Goal: Task Accomplishment & Management: Manage account settings

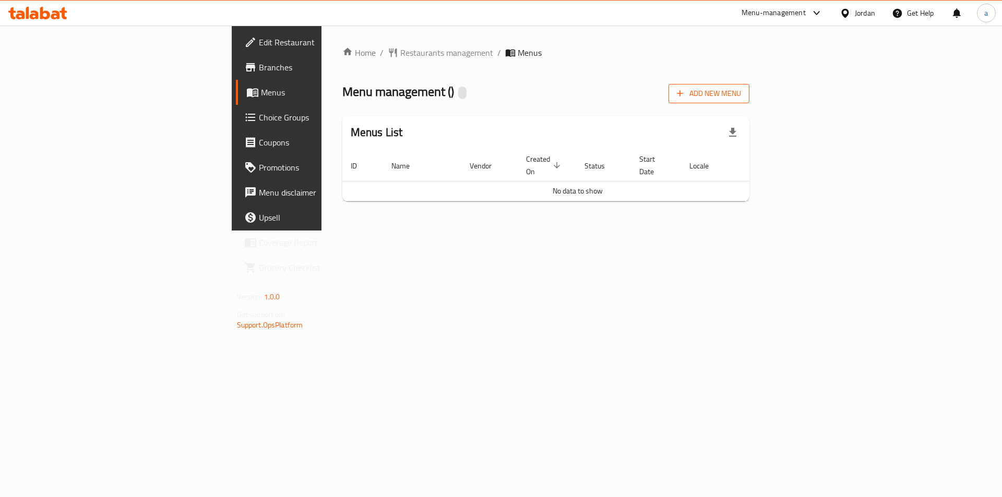
click at [741, 98] on span "Add New Menu" at bounding box center [709, 93] width 64 height 13
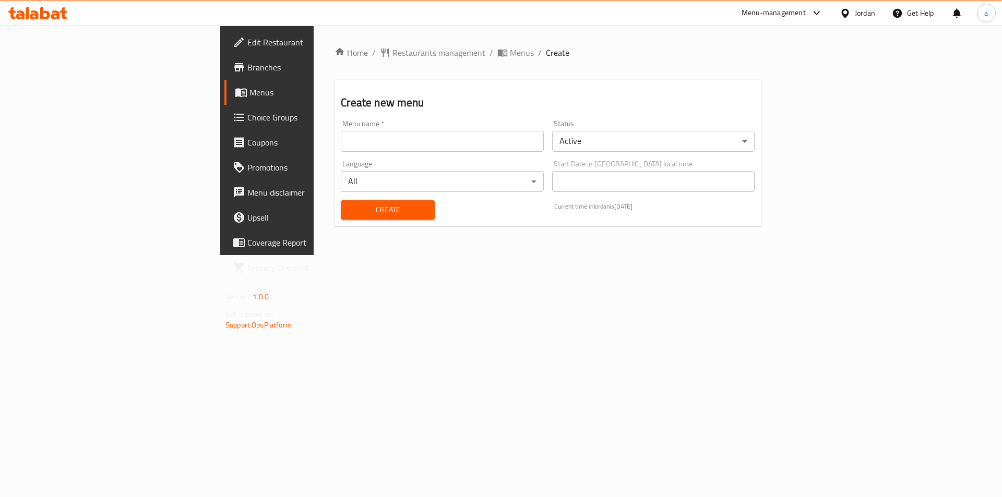
click at [442, 147] on input "text" at bounding box center [442, 141] width 202 height 21
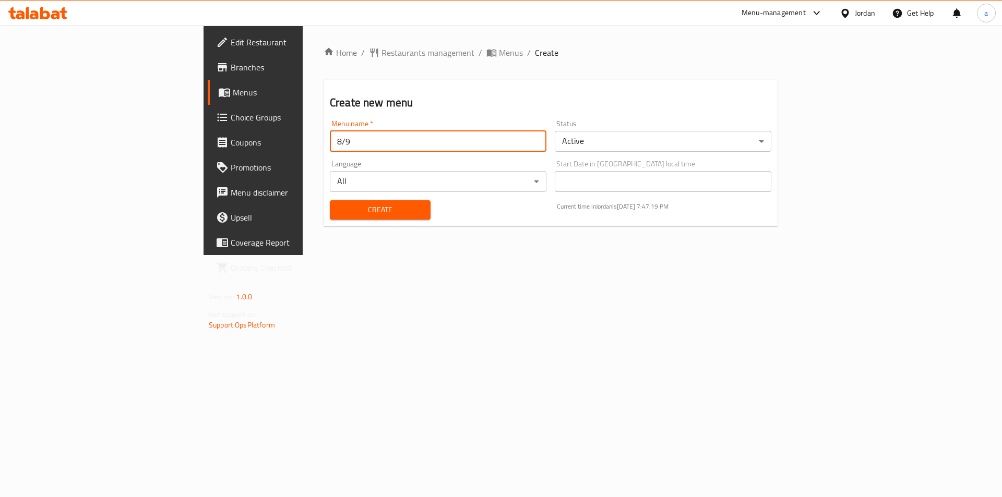
type input "8/9"
click at [338, 210] on span "Create" at bounding box center [380, 210] width 84 height 13
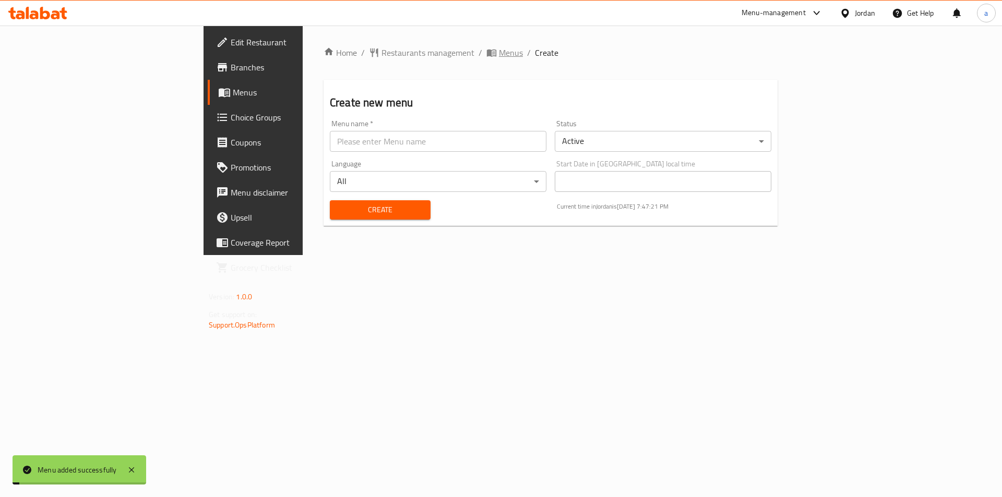
click at [499, 57] on span "Menus" at bounding box center [511, 52] width 24 height 13
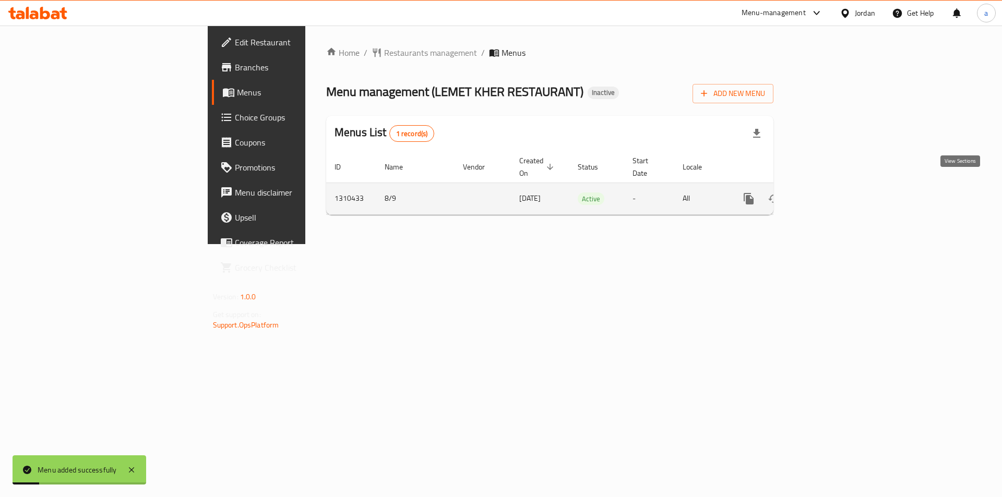
click at [837, 193] on link "enhanced table" at bounding box center [824, 198] width 25 height 25
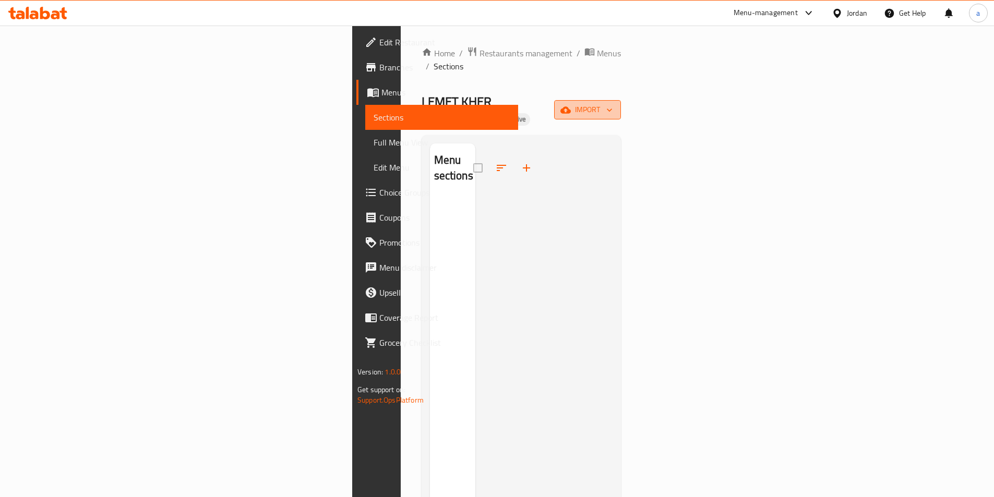
click at [613, 103] on span "import" at bounding box center [588, 109] width 50 height 13
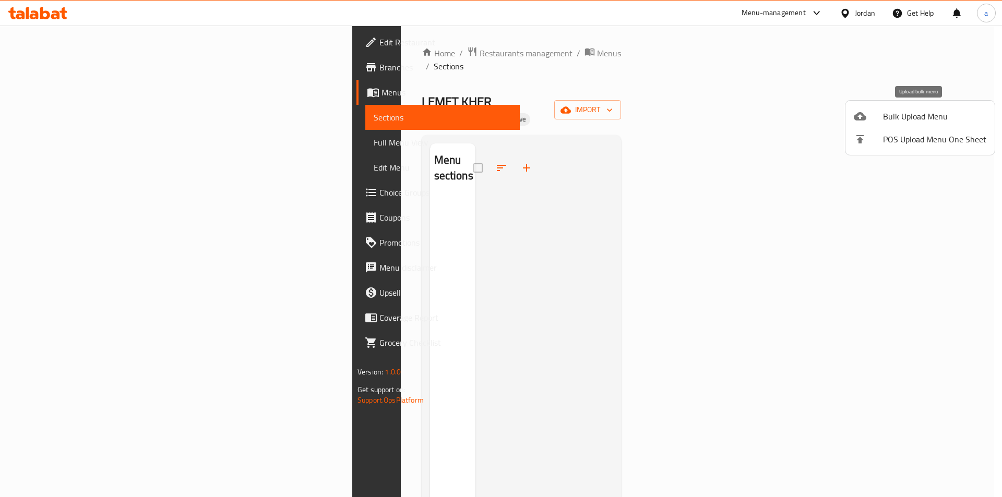
click at [926, 120] on span "Bulk Upload Menu" at bounding box center [934, 116] width 103 height 13
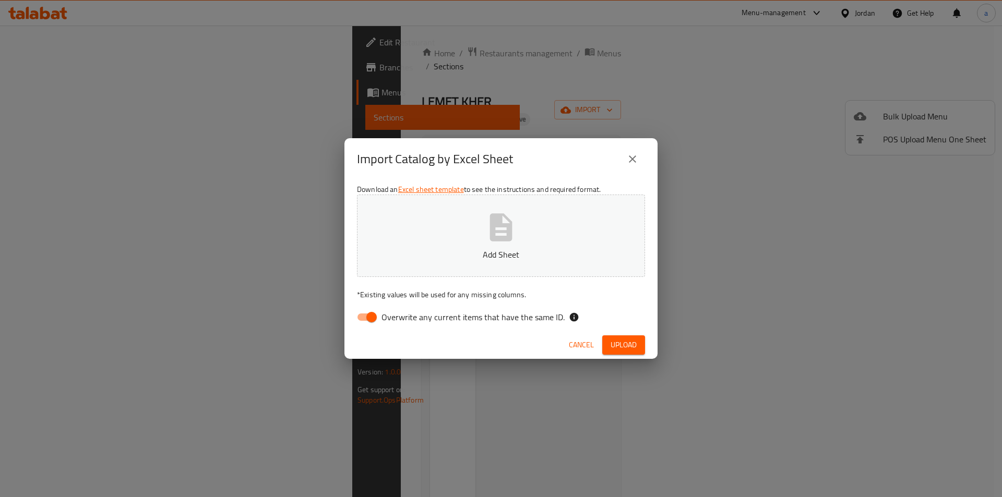
click at [362, 312] on input "Overwrite any current items that have the same ID." at bounding box center [371, 317] width 59 height 20
checkbox input "false"
click at [411, 243] on button "Add Sheet" at bounding box center [501, 236] width 288 height 82
click at [634, 354] on button "Upload" at bounding box center [623, 345] width 43 height 19
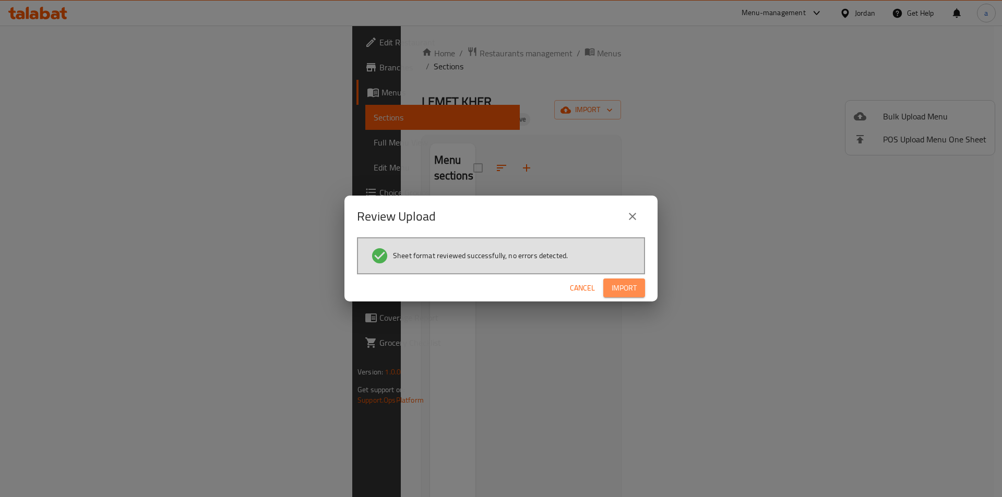
click at [610, 290] on button "Import" at bounding box center [624, 288] width 42 height 19
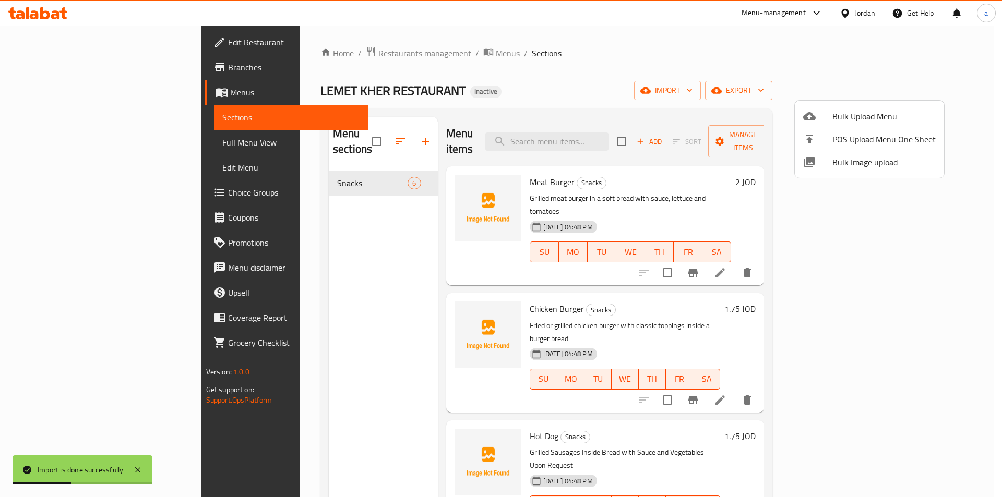
click at [684, 89] on div at bounding box center [501, 248] width 1002 height 497
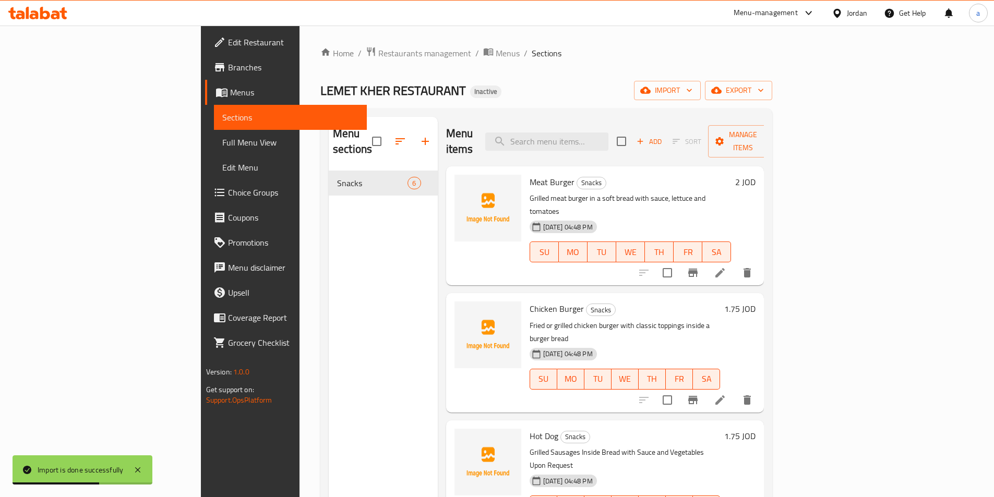
click at [222, 138] on span "Full Menu View" at bounding box center [290, 142] width 136 height 13
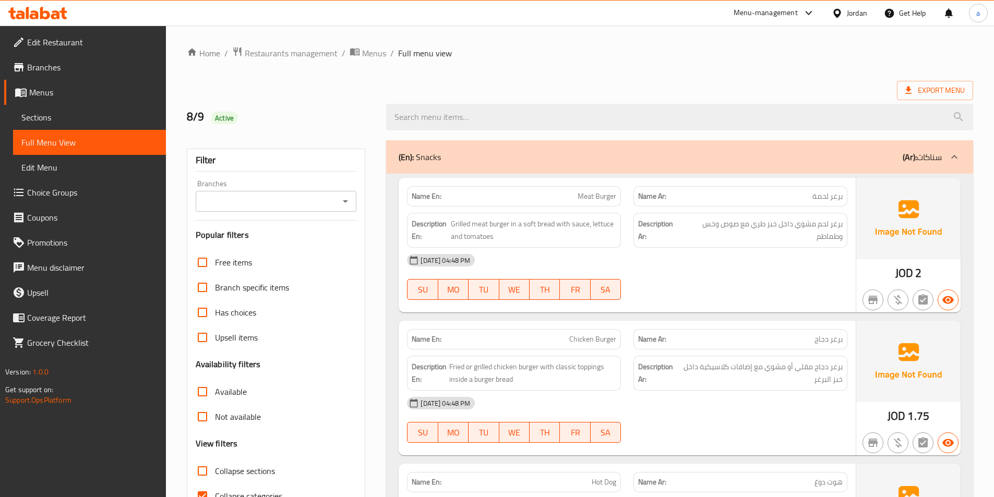
click at [78, 192] on span "Choice Groups" at bounding box center [92, 192] width 130 height 13
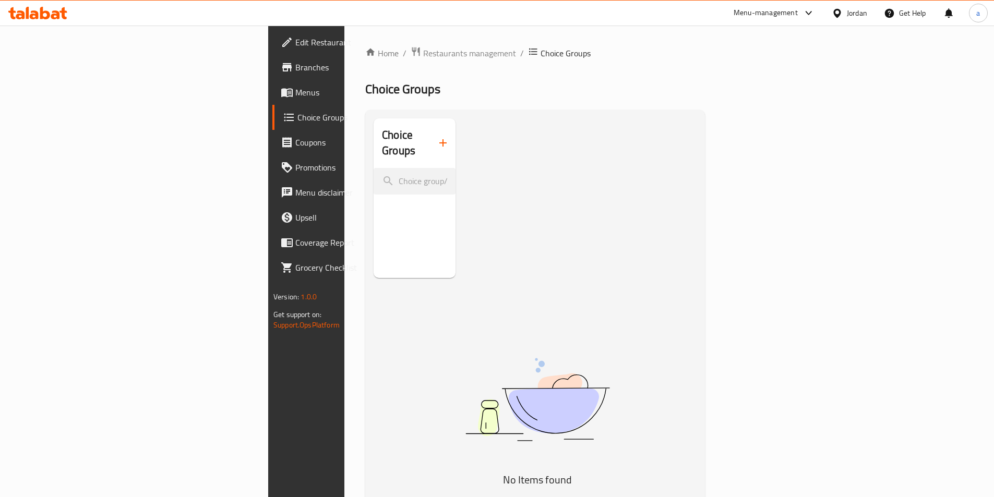
click at [431, 140] on button "button" at bounding box center [443, 142] width 25 height 25
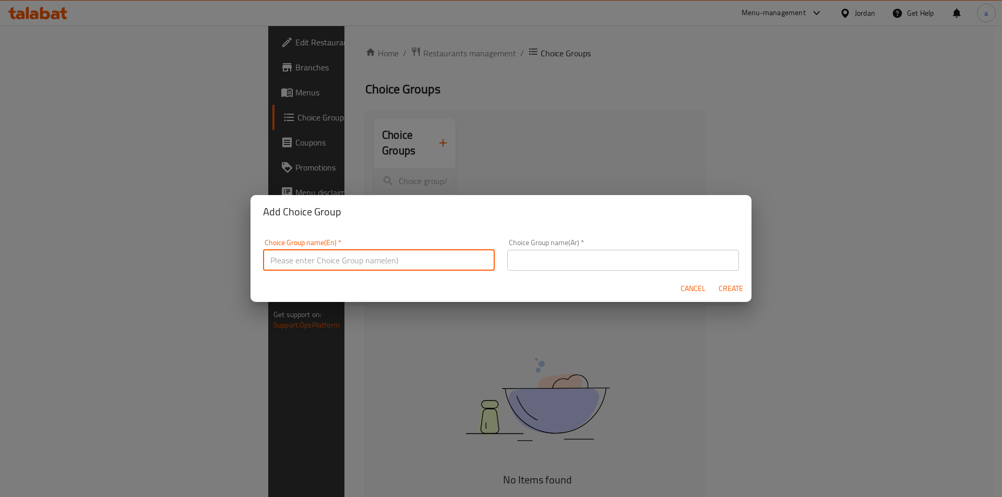
click at [354, 270] on input "text" at bounding box center [379, 260] width 232 height 21
type input "your choice"
click at [534, 267] on input "text" at bounding box center [623, 260] width 232 height 21
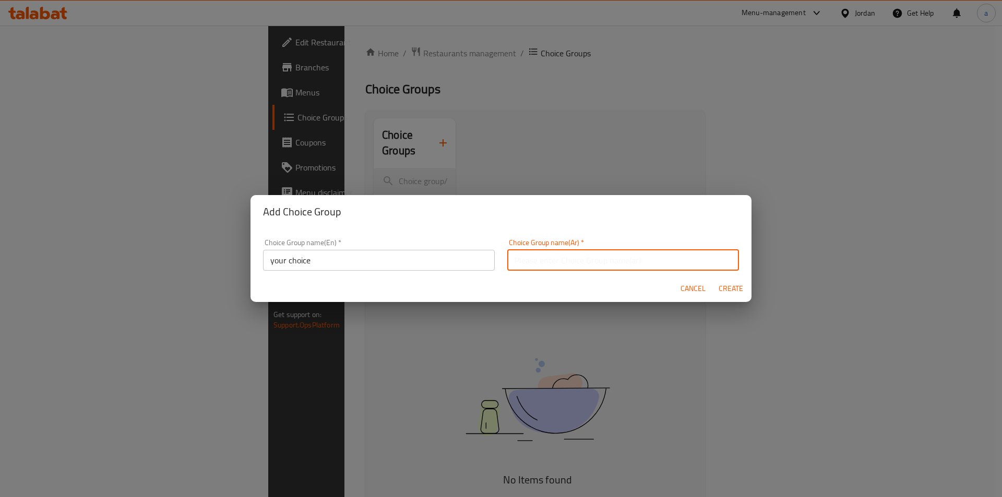
type input "إختيارك"
click at [740, 291] on span "Create" at bounding box center [730, 288] width 25 height 13
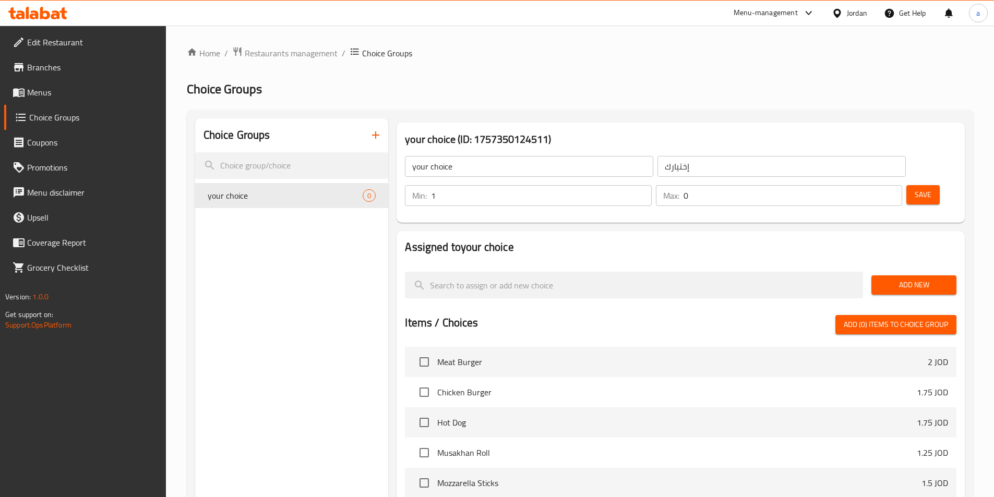
type input "1"
click at [651, 185] on input "1" at bounding box center [541, 195] width 220 height 21
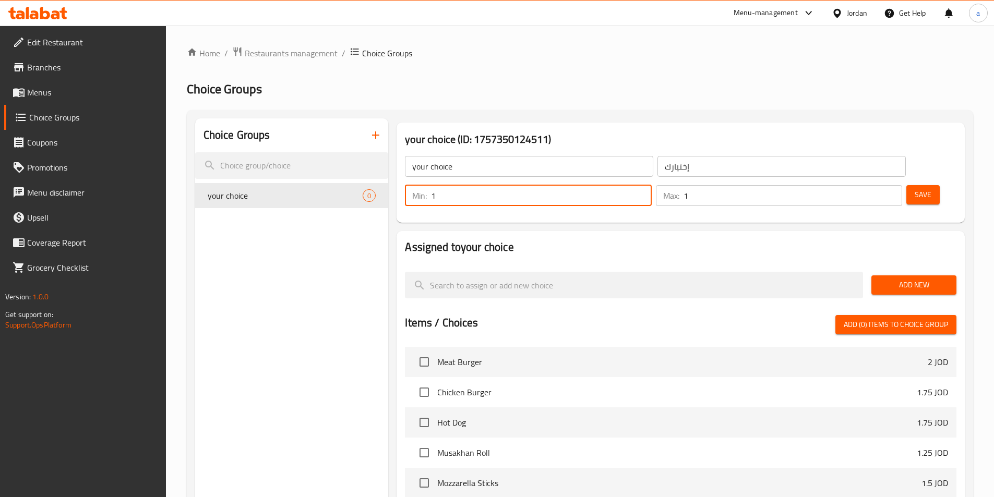
type input "1"
click at [872, 185] on input "1" at bounding box center [793, 195] width 219 height 21
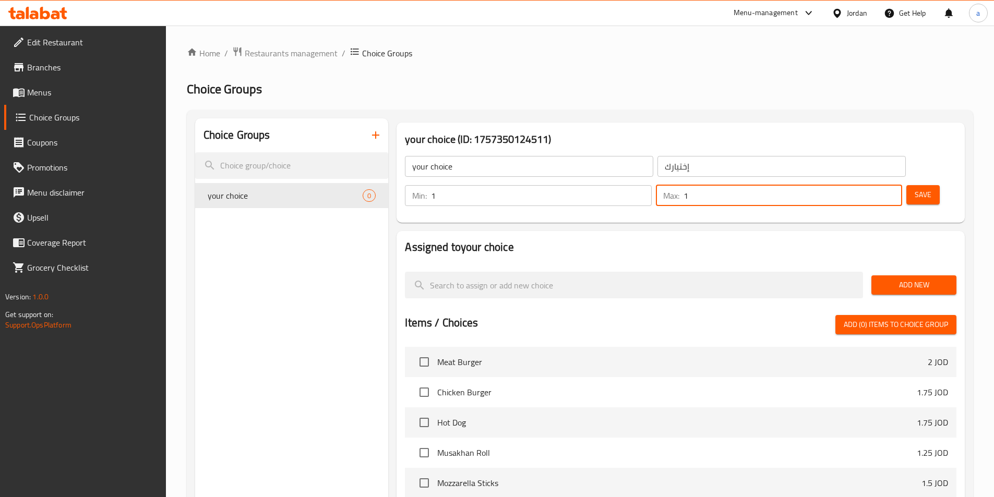
click at [881, 279] on span "Add New" at bounding box center [914, 285] width 68 height 13
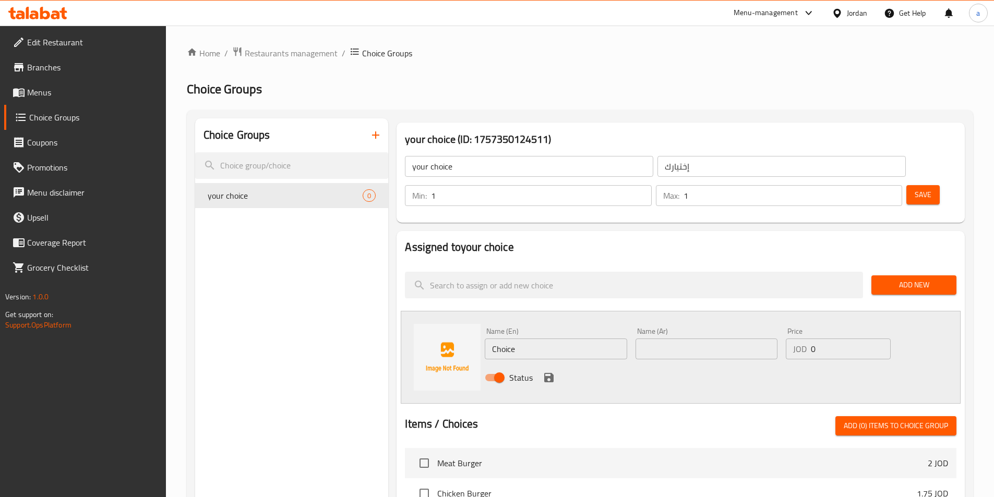
click at [509, 339] on input "Choice" at bounding box center [556, 349] width 142 height 21
paste input "Fried"
type input "Fried"
click at [710, 339] on input "text" at bounding box center [707, 349] width 142 height 21
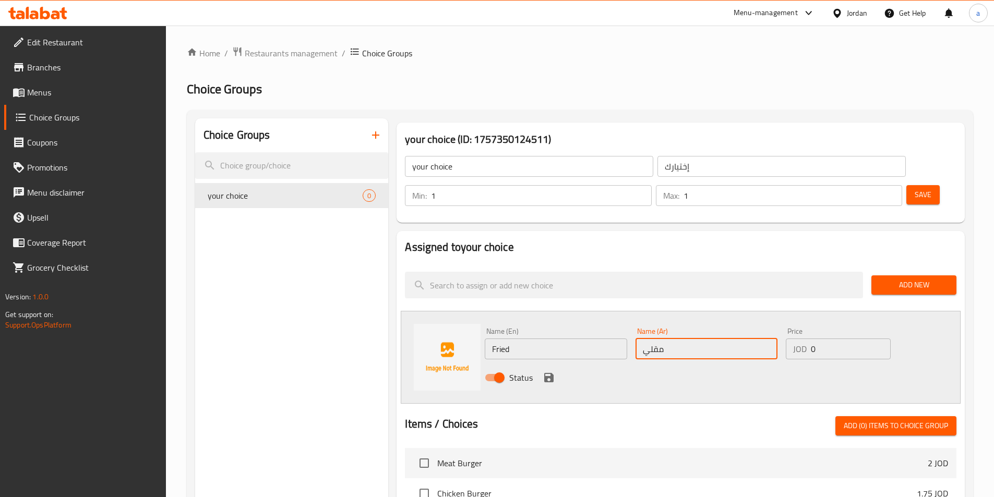
type input "مقلي"
click at [647, 363] on div "Name (En) Fried Name (En) Name (Ar) مقلي Name (Ar) Price JOD 0 Price Status" at bounding box center [681, 357] width 560 height 93
click at [545, 373] on icon "save" at bounding box center [548, 377] width 9 height 9
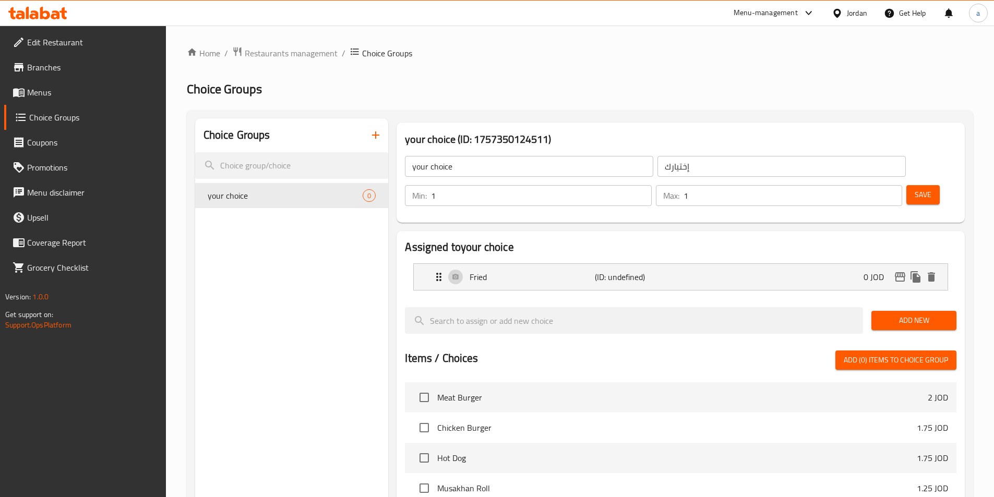
click at [891, 311] on button "Add New" at bounding box center [914, 320] width 85 height 19
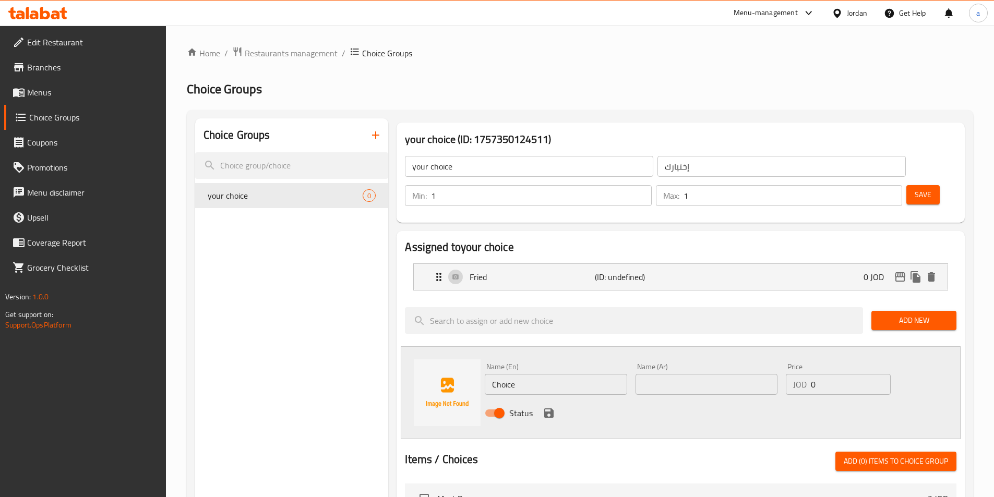
click at [502, 374] on input "Choice" at bounding box center [556, 384] width 142 height 21
paste input "grilled"
type input "grilled"
click at [664, 374] on input "text" at bounding box center [707, 384] width 142 height 21
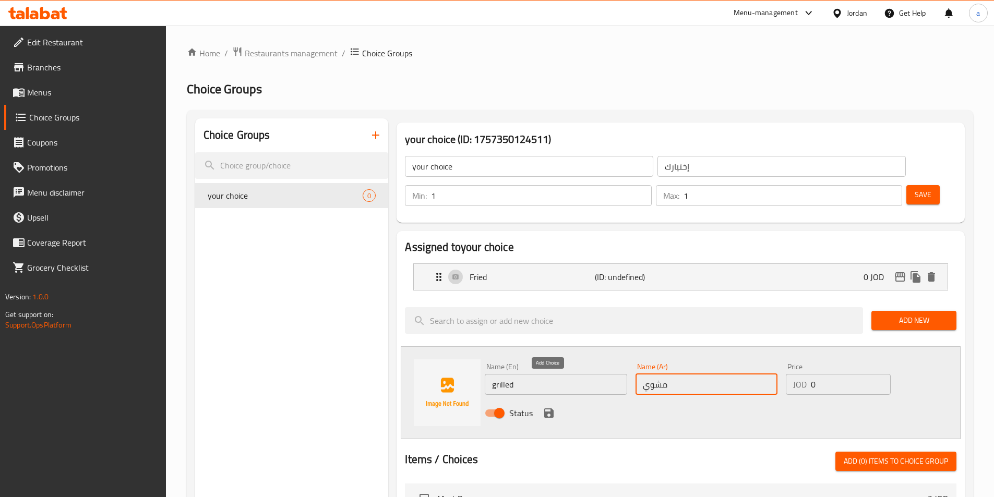
type input "مشوي"
click at [551, 409] on icon "save" at bounding box center [548, 413] width 9 height 9
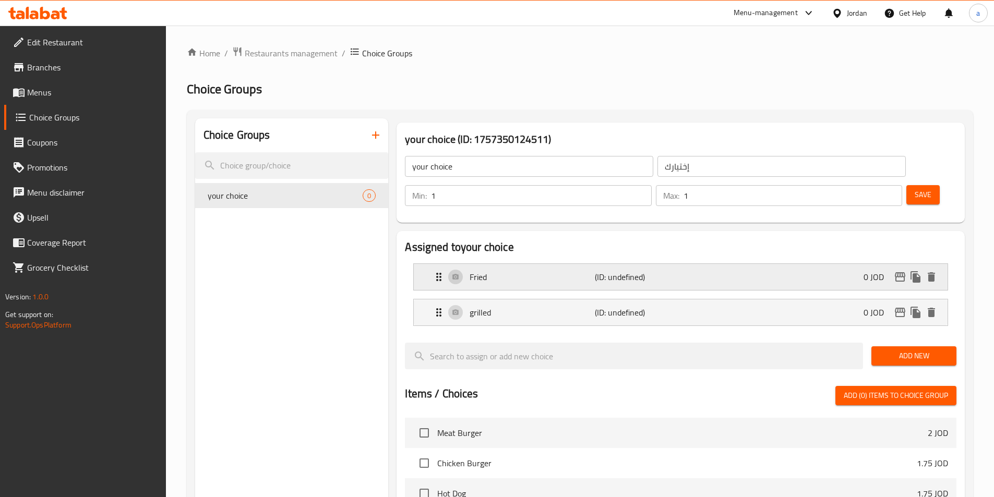
click at [611, 271] on p "(ID: undefined)" at bounding box center [637, 277] width 84 height 13
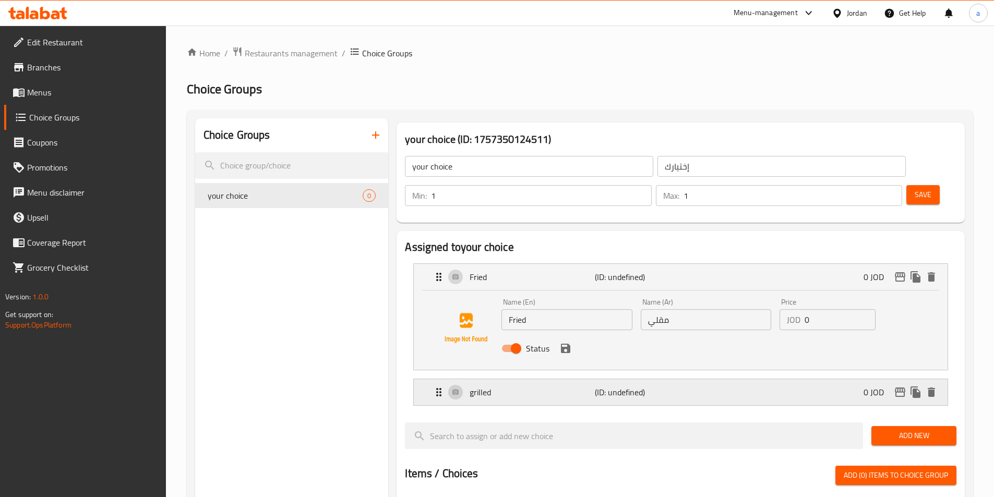
click at [600, 379] on div "grilled (ID: undefined) 0 JOD" at bounding box center [684, 392] width 503 height 26
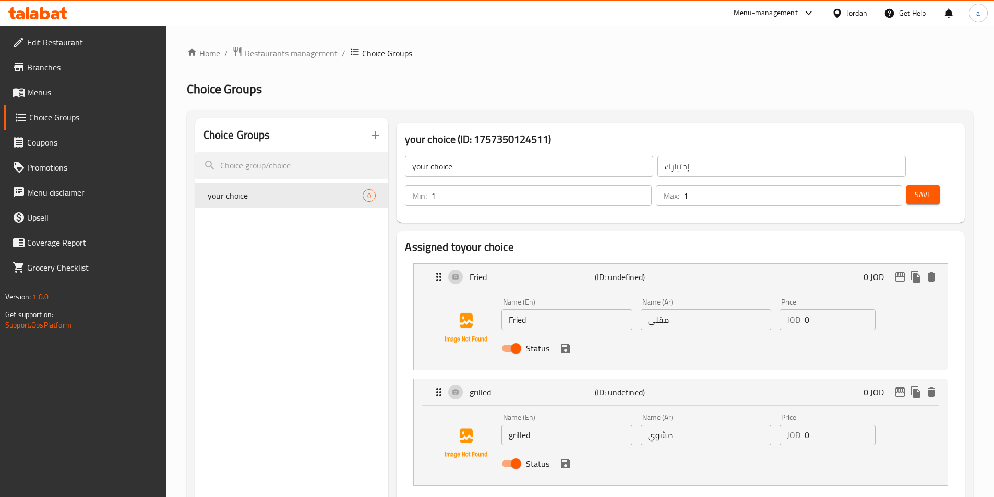
click at [907, 185] on button "Save" at bounding box center [923, 194] width 33 height 19
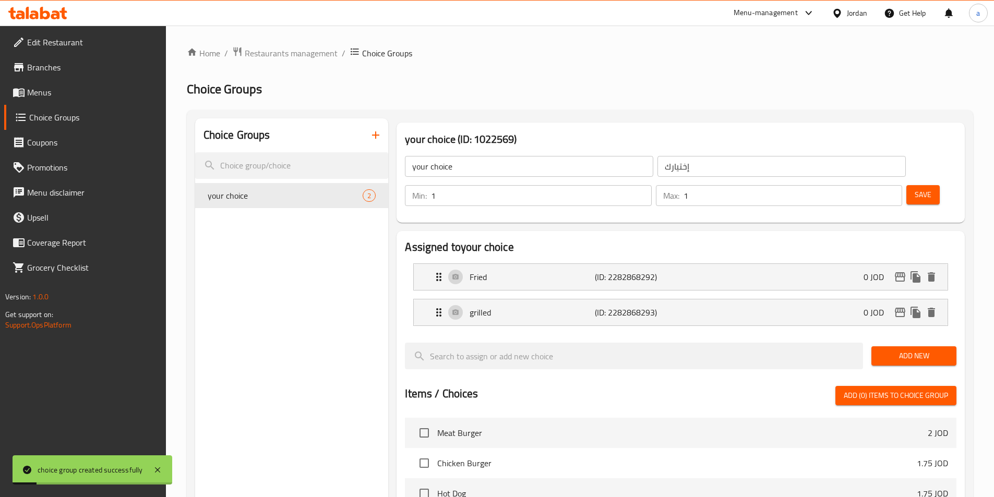
click at [904, 350] on span "Add New" at bounding box center [914, 356] width 68 height 13
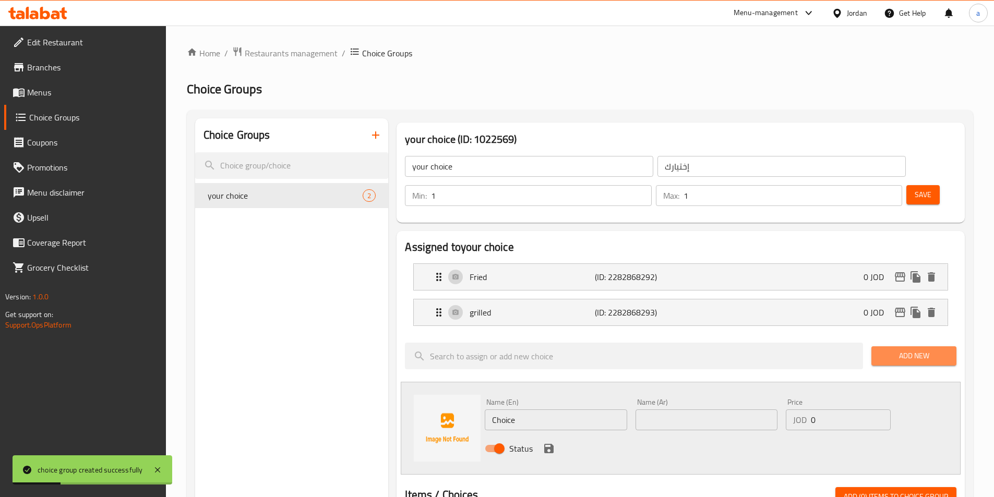
click at [904, 350] on span "Add New" at bounding box center [914, 356] width 68 height 13
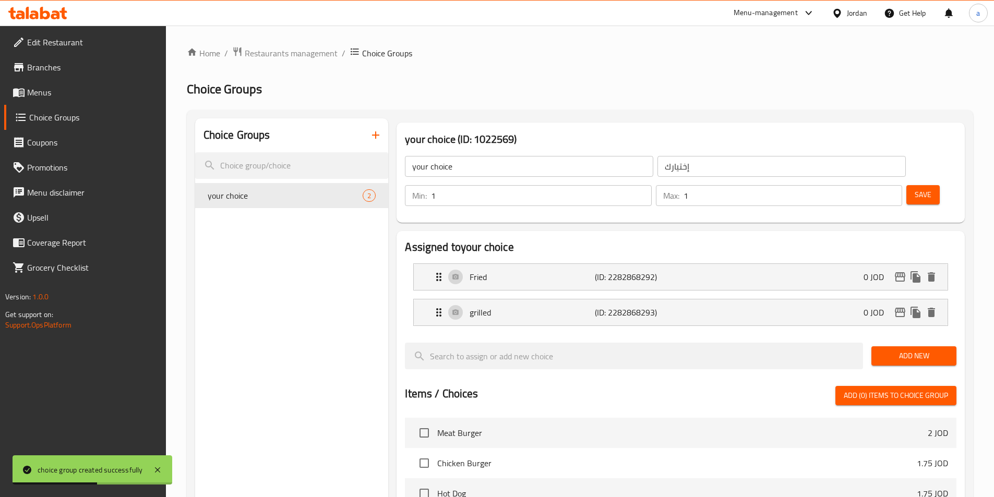
click at [915, 188] on span "Save" at bounding box center [923, 194] width 17 height 13
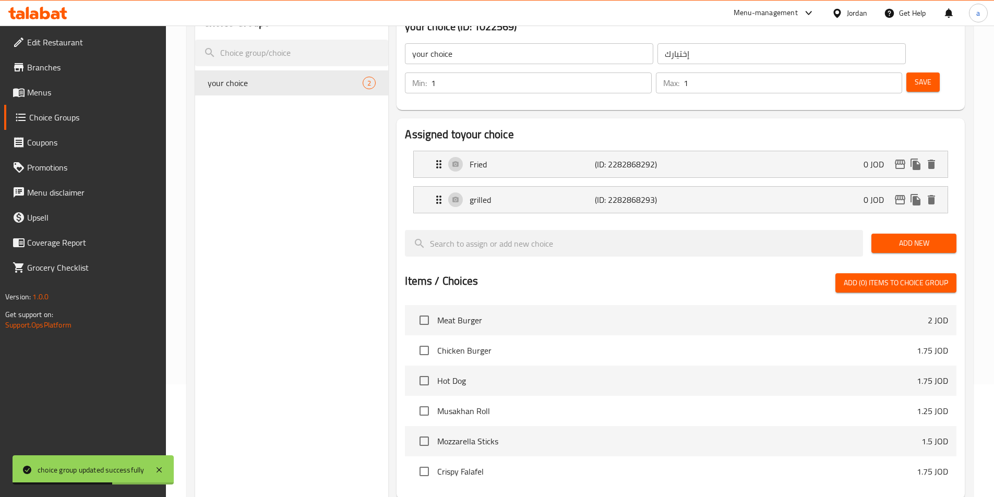
scroll to position [192, 0]
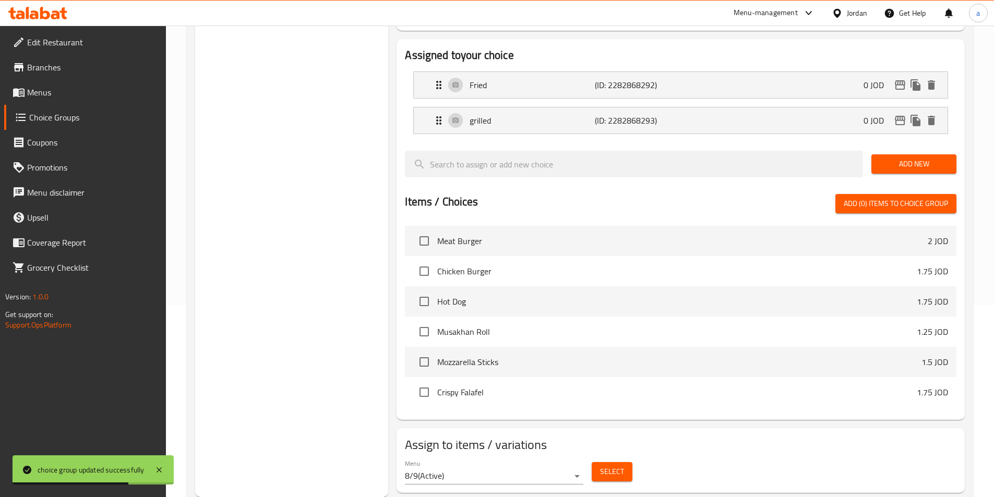
click at [612, 466] on span "Select" at bounding box center [612, 472] width 24 height 13
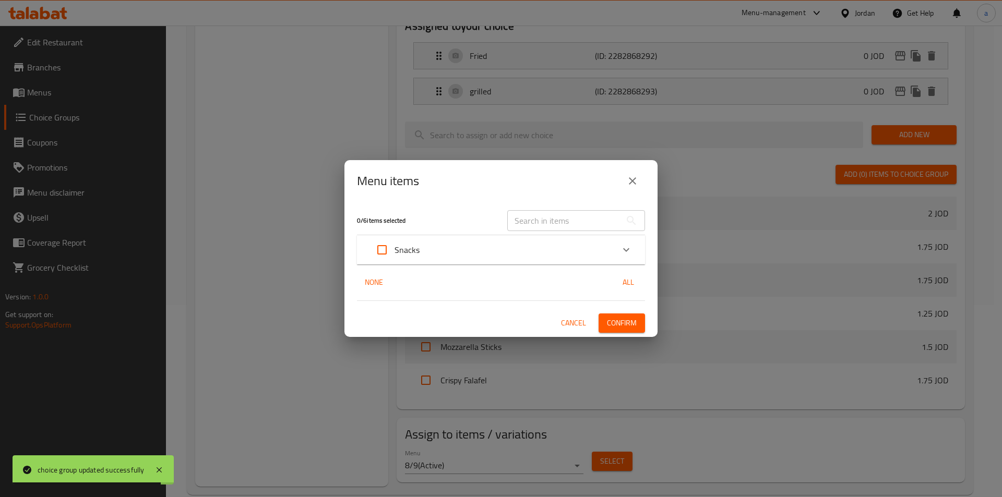
click at [514, 255] on div "Snacks" at bounding box center [491, 249] width 244 height 25
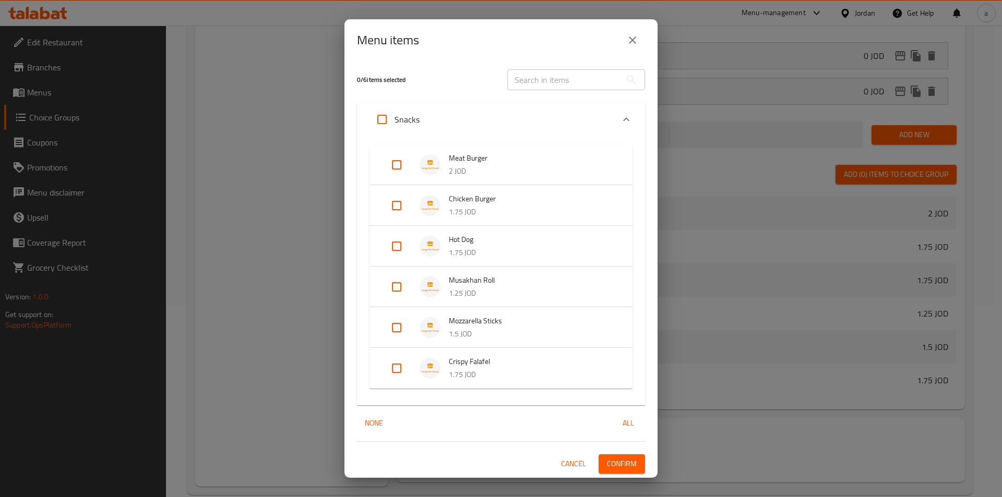
click at [394, 209] on input "Expand" at bounding box center [396, 205] width 25 height 25
checkbox input "true"
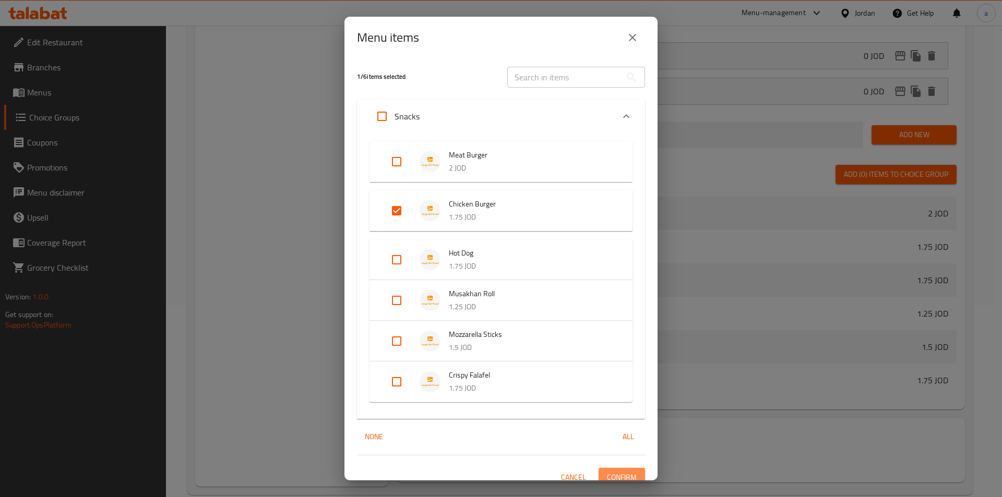
click at [607, 474] on span "Confirm" at bounding box center [622, 477] width 30 height 13
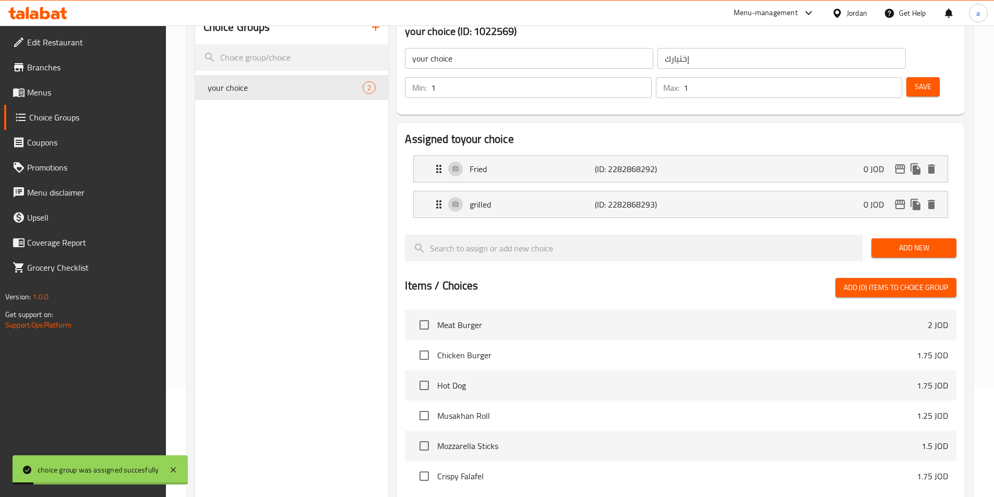
scroll to position [0, 0]
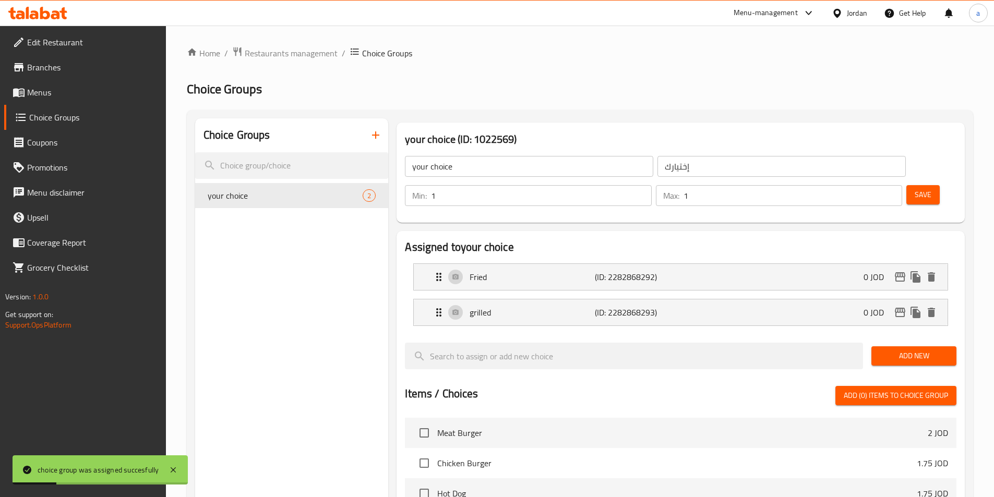
click at [377, 137] on icon "button" at bounding box center [375, 135] width 13 height 13
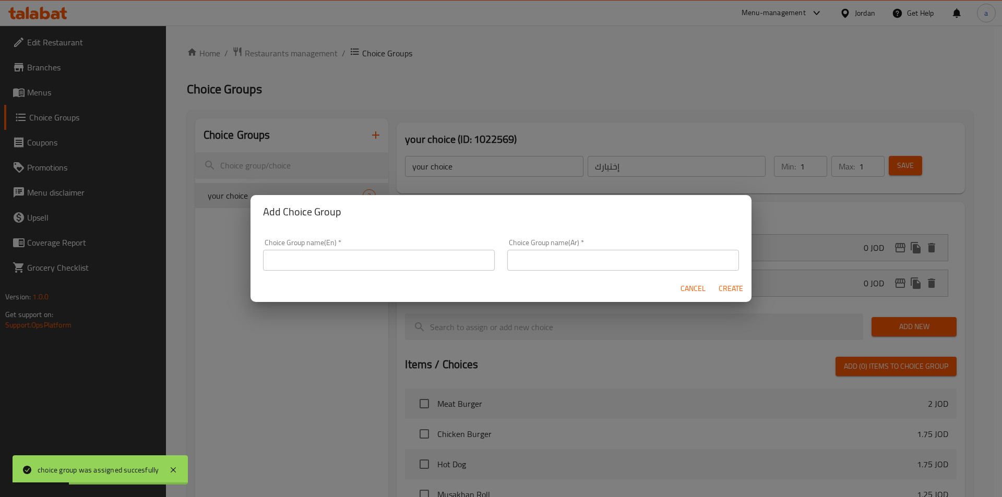
drag, startPoint x: 351, startPoint y: 260, endPoint x: 350, endPoint y: 269, distance: 9.5
click at [351, 260] on input "text" at bounding box center [379, 260] width 232 height 21
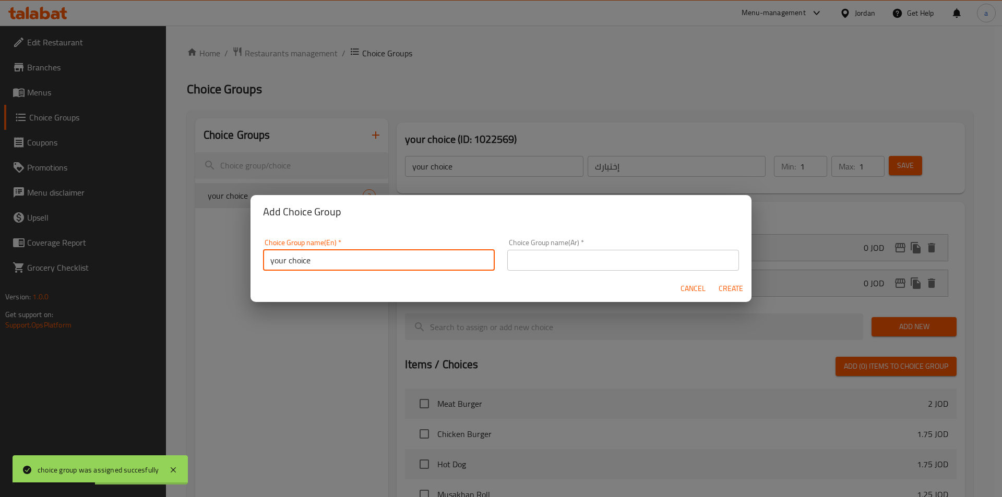
click at [349, 254] on input "your choice" at bounding box center [379, 260] width 232 height 21
type input "your choice of :"
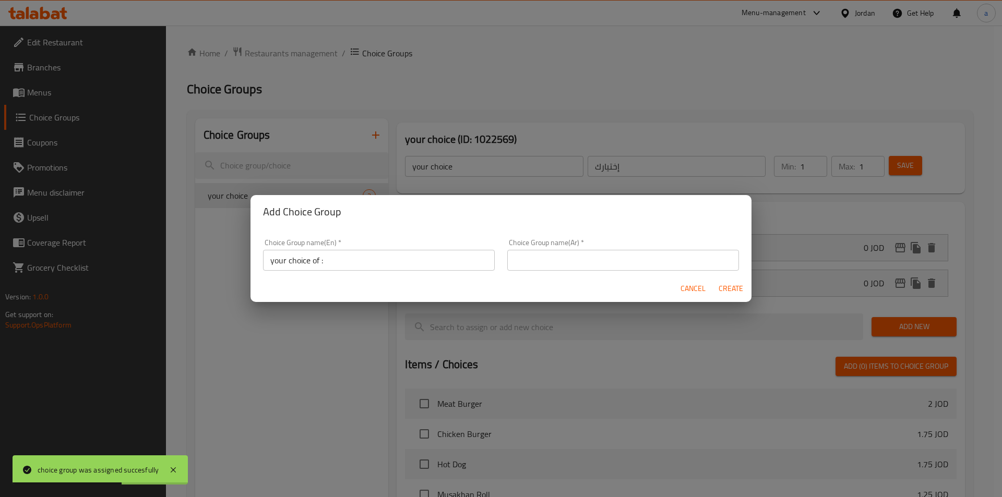
click at [534, 271] on div "Choice Group name(Ar)   * Choice Group name(Ar) *" at bounding box center [623, 255] width 244 height 44
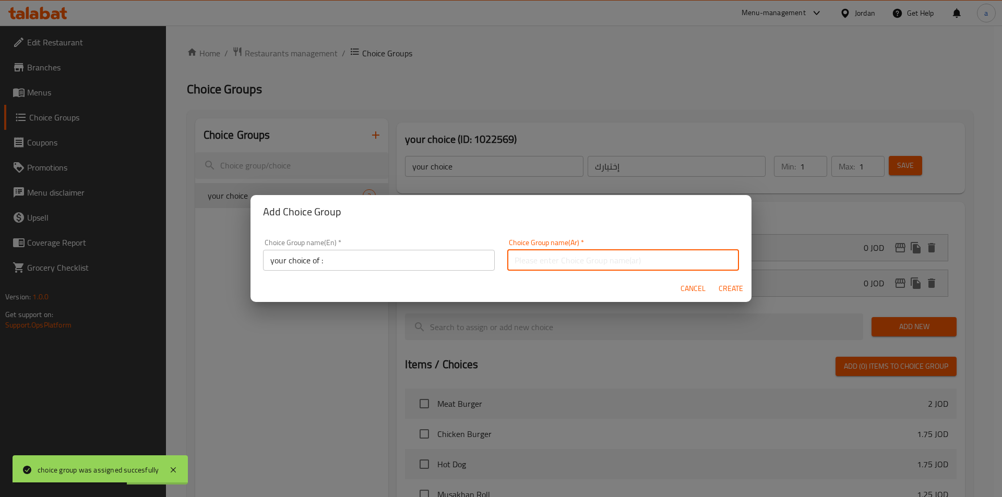
click at [544, 264] on input "text" at bounding box center [623, 260] width 232 height 21
type input "إختيارك من :"
click at [725, 292] on span "Create" at bounding box center [730, 288] width 25 height 13
type input "your choice of :"
type input "إختيارك من :"
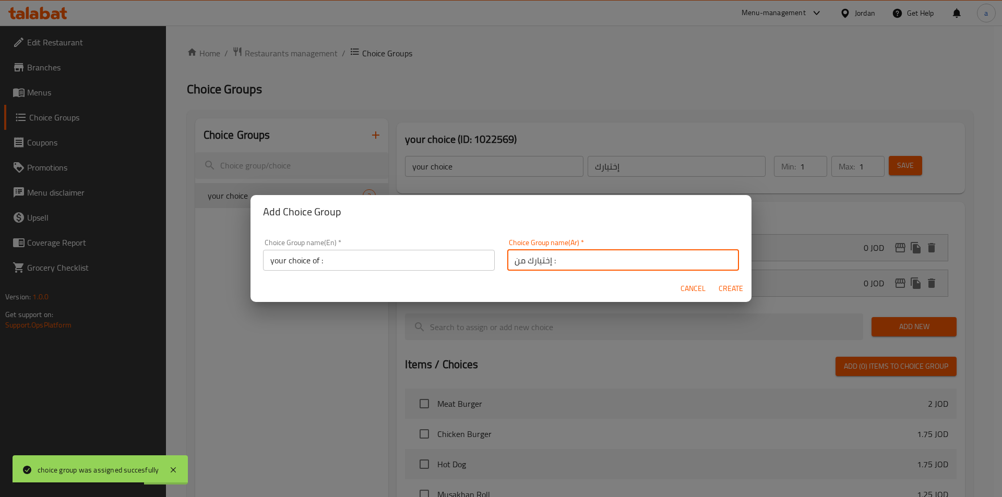
type input "0"
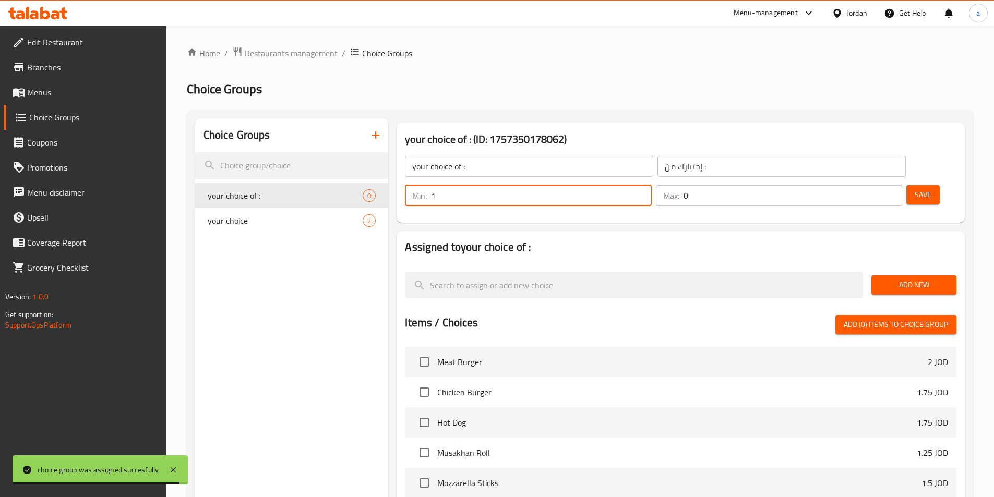
type input "1"
click at [651, 185] on input "1" at bounding box center [541, 195] width 220 height 21
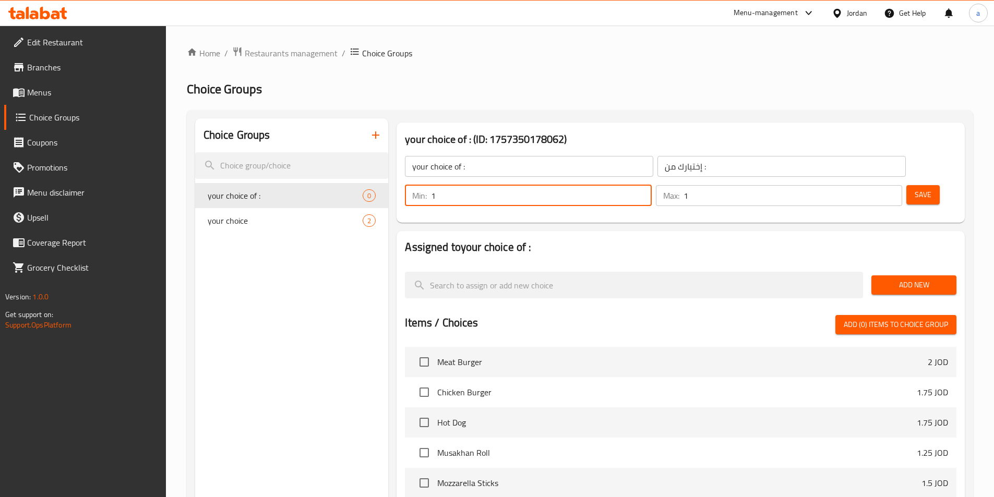
type input "1"
click at [875, 185] on input "1" at bounding box center [793, 195] width 219 height 21
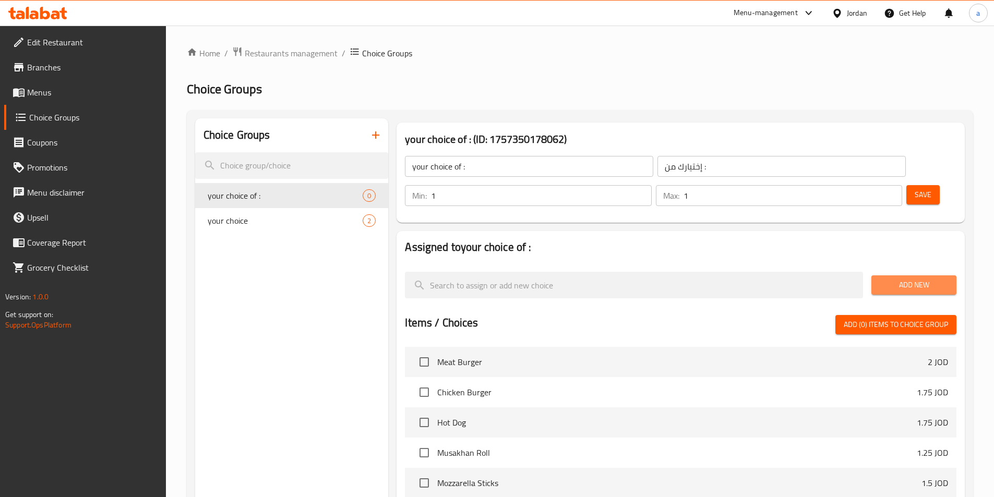
click at [886, 279] on span "Add New" at bounding box center [914, 285] width 68 height 13
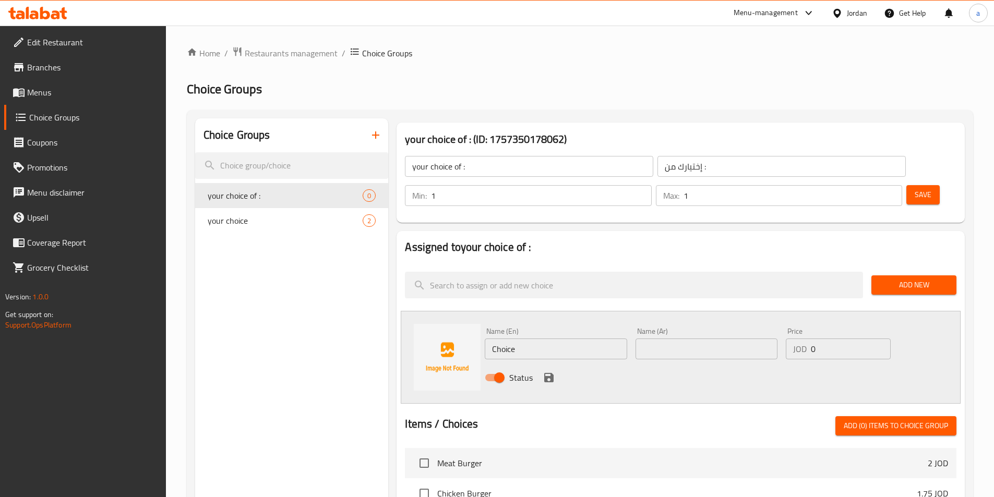
click at [524, 339] on input "Choice" at bounding box center [556, 349] width 142 height 21
type input "ِ"
type input "Add Vegetables"
click at [648, 339] on input "text" at bounding box center [707, 349] width 142 height 21
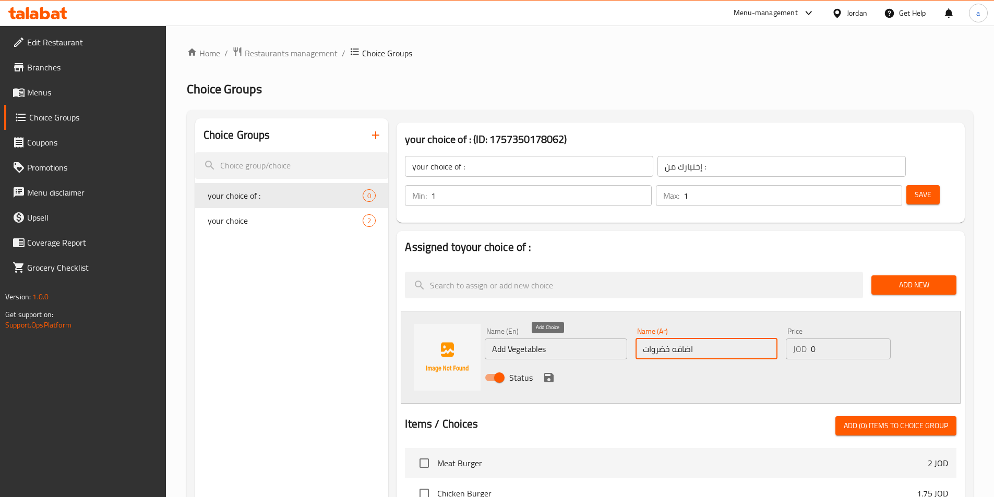
type input "اضافه خضروات"
click at [550, 372] on icon "save" at bounding box center [549, 378] width 13 height 13
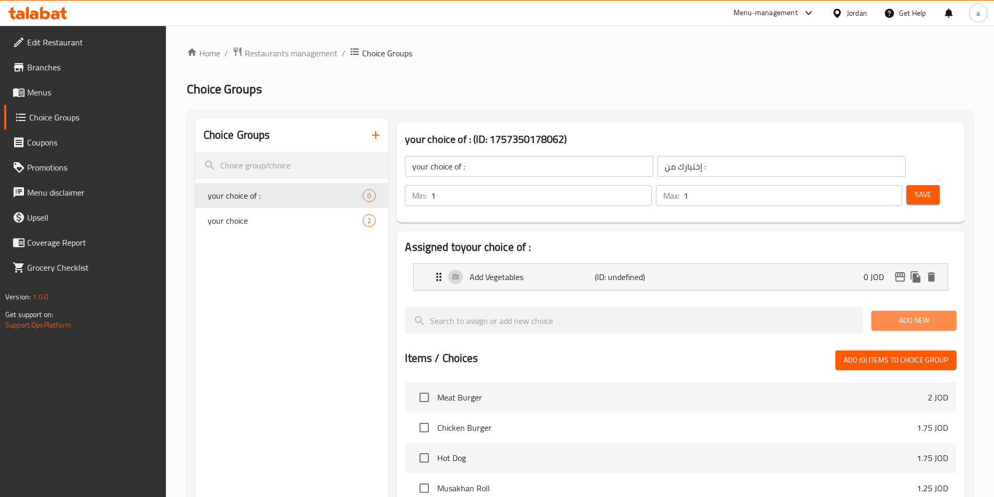
click at [897, 311] on button "Add New" at bounding box center [914, 320] width 85 height 19
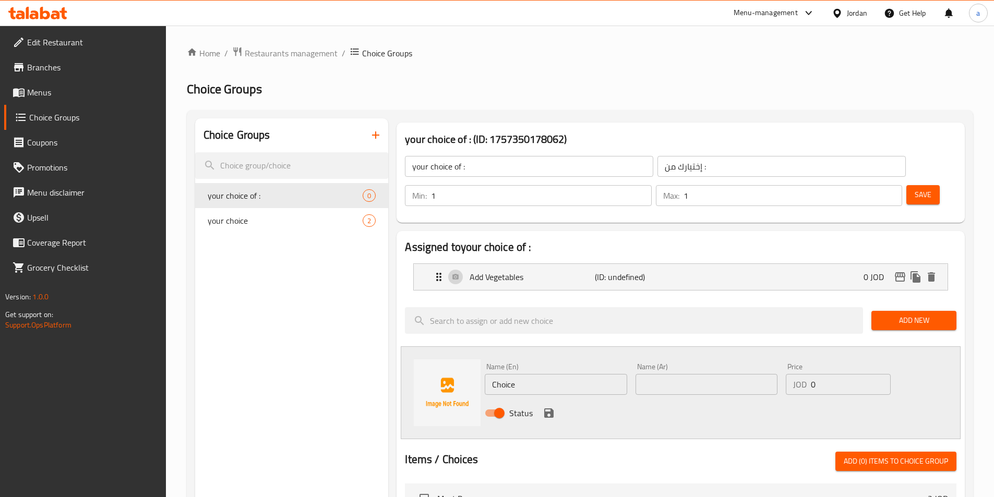
click at [498, 374] on input "Choice" at bounding box center [556, 384] width 142 height 21
paste input "Vegetables"
type input "without Vegetables"
click at [679, 374] on input "text" at bounding box center [707, 384] width 142 height 21
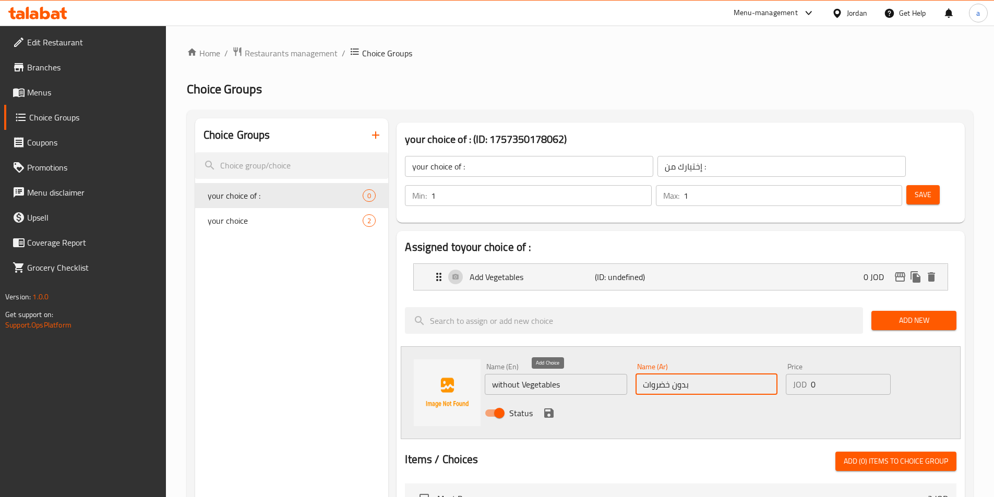
type input "بدون خضروات"
click at [545, 407] on icon "save" at bounding box center [549, 413] width 13 height 13
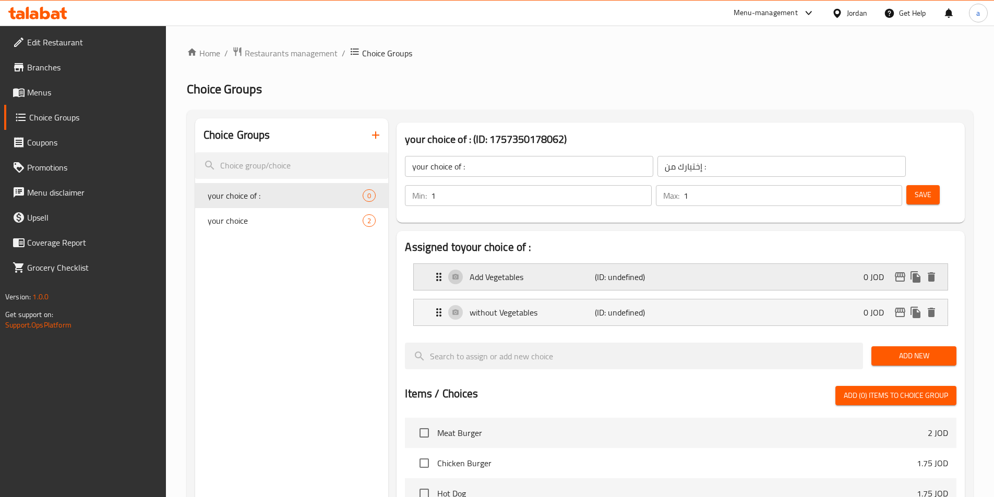
click at [615, 271] on p "(ID: undefined)" at bounding box center [637, 277] width 84 height 13
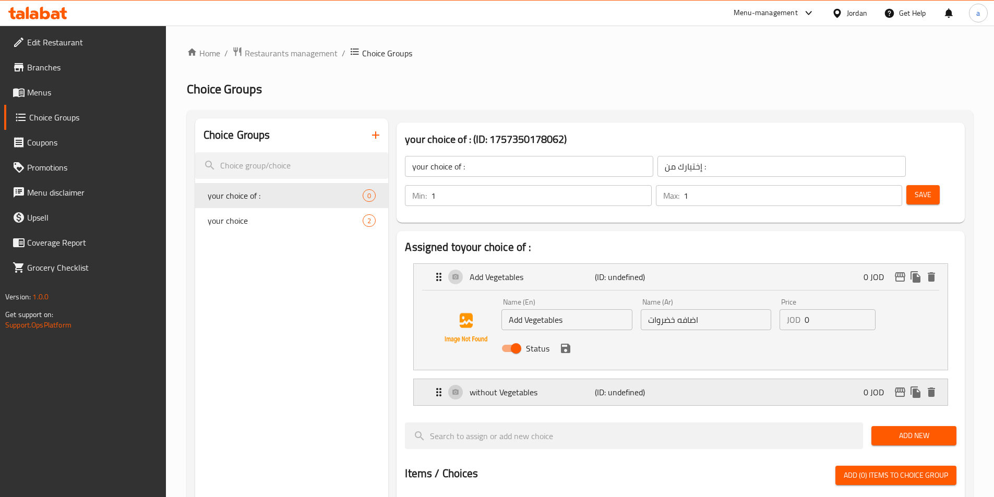
click at [604, 379] on div "without Vegetables (ID: undefined) 0 JOD" at bounding box center [684, 392] width 503 height 26
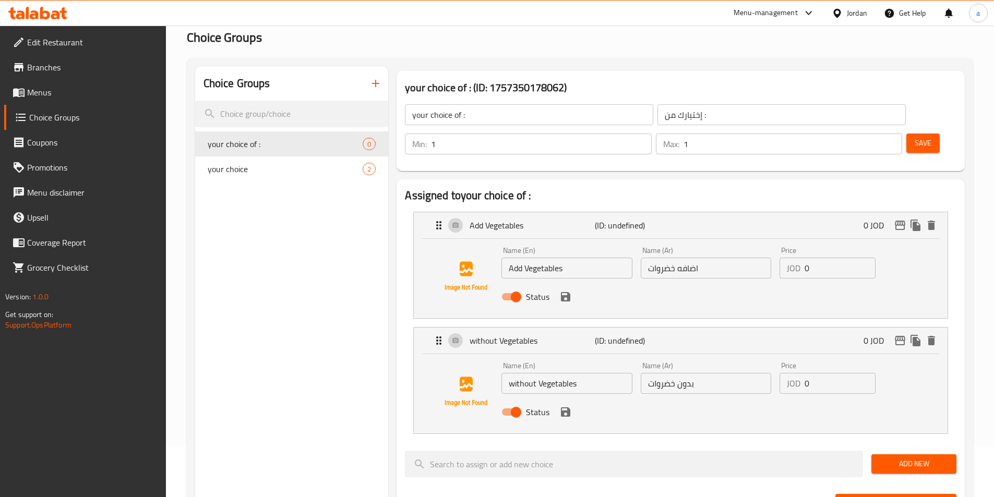
scroll to position [52, 0]
click at [664, 411] on nav "Add Vegetables (ID: undefined) 0 JOD Name (En) Add Vegetables Name (En) Name (A…" at bounding box center [681, 322] width 552 height 239
click at [904, 131] on div "Save" at bounding box center [927, 143] width 46 height 25
click at [915, 136] on span "Save" at bounding box center [923, 142] width 17 height 13
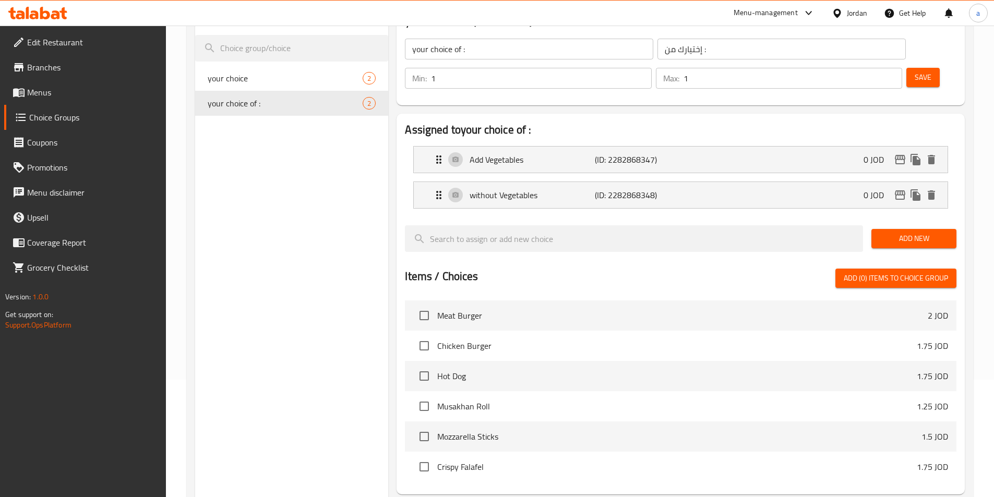
scroll to position [192, 0]
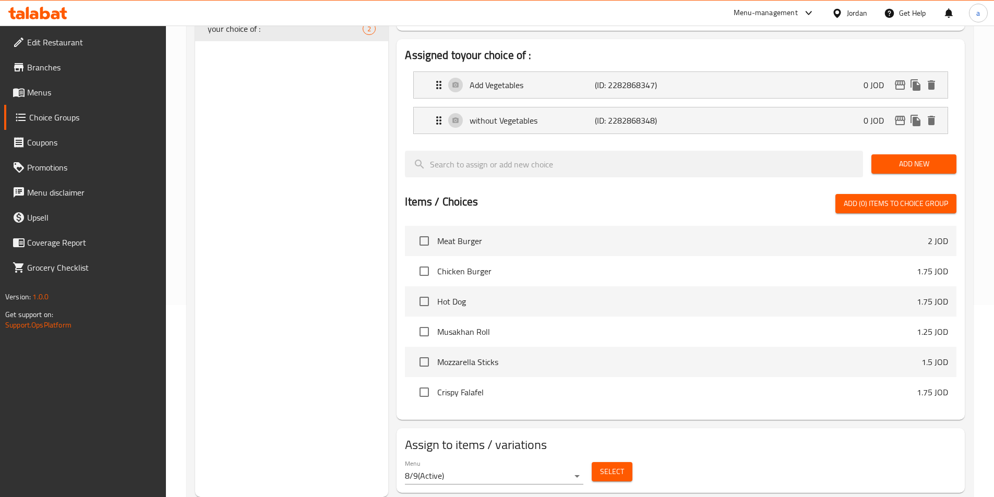
click at [614, 466] on span "Select" at bounding box center [612, 472] width 24 height 13
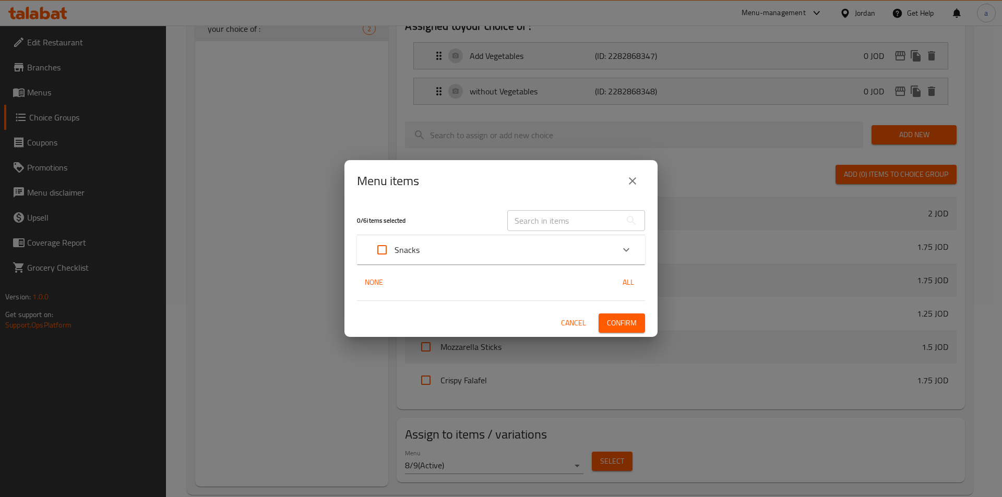
click at [528, 260] on div "Snacks" at bounding box center [491, 249] width 244 height 25
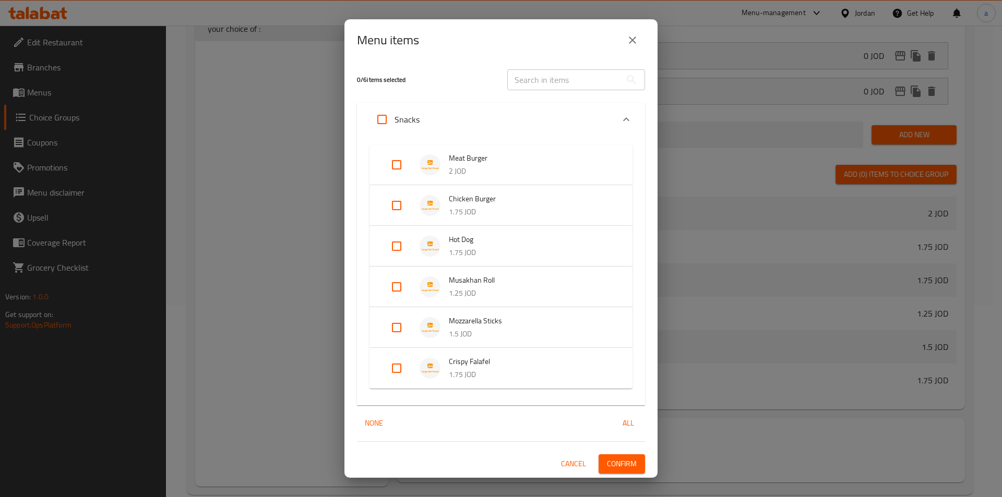
click at [401, 251] on input "Expand" at bounding box center [396, 246] width 25 height 25
checkbox input "true"
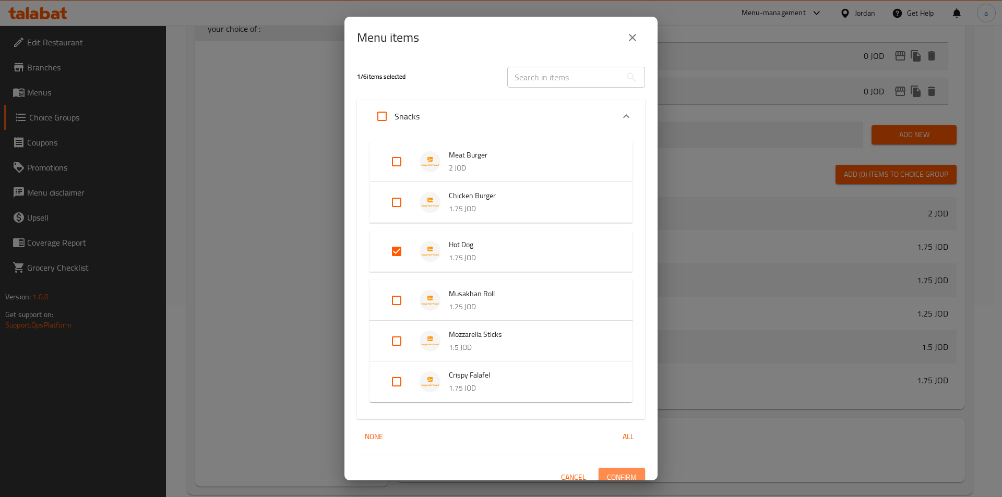
click at [616, 475] on span "Confirm" at bounding box center [622, 477] width 30 height 13
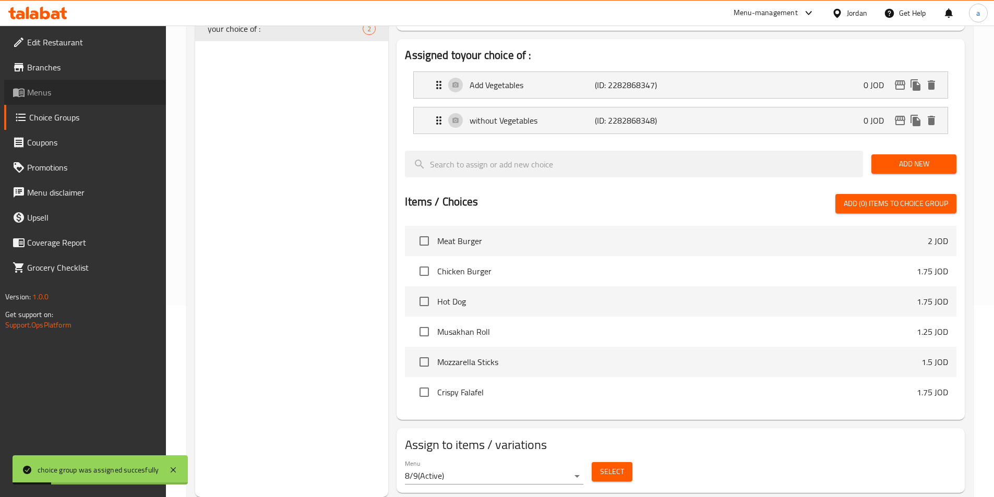
click at [69, 92] on span "Menus" at bounding box center [92, 92] width 130 height 13
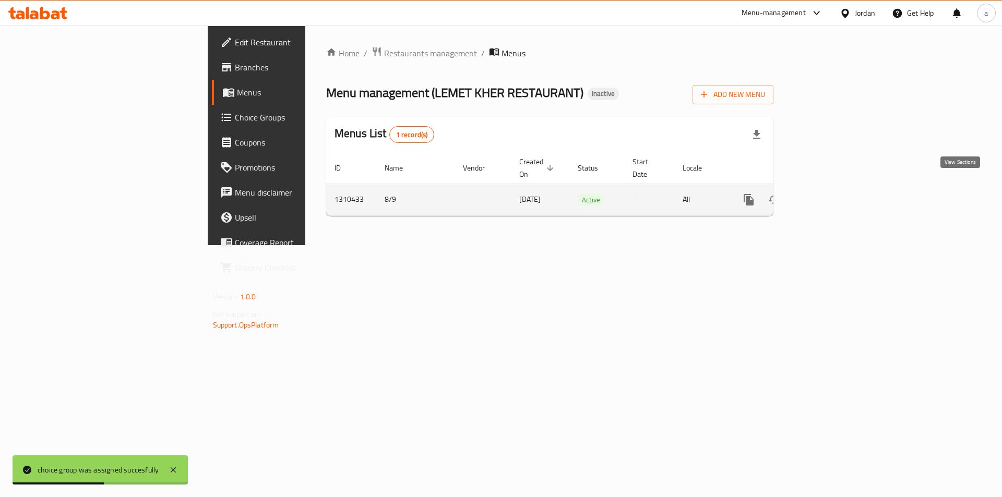
click at [837, 196] on link "enhanced table" at bounding box center [824, 199] width 25 height 25
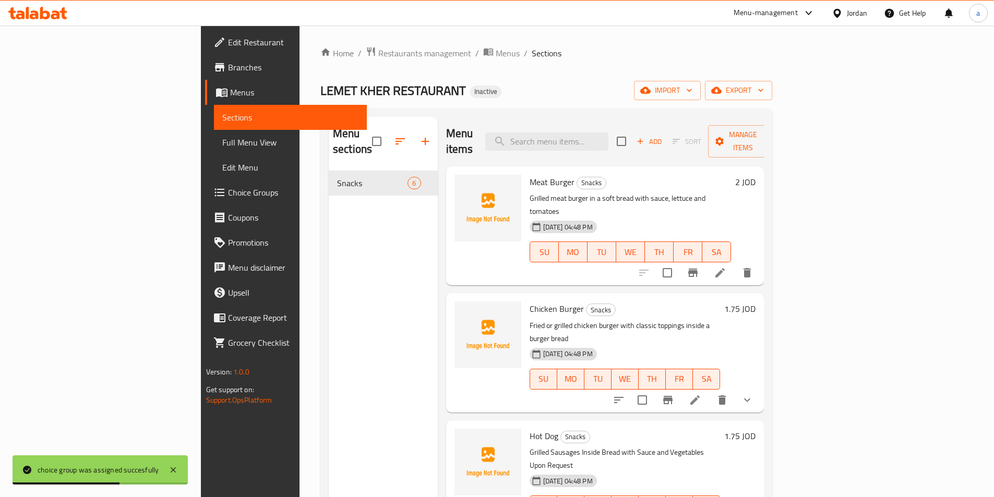
click at [222, 139] on span "Full Menu View" at bounding box center [290, 142] width 136 height 13
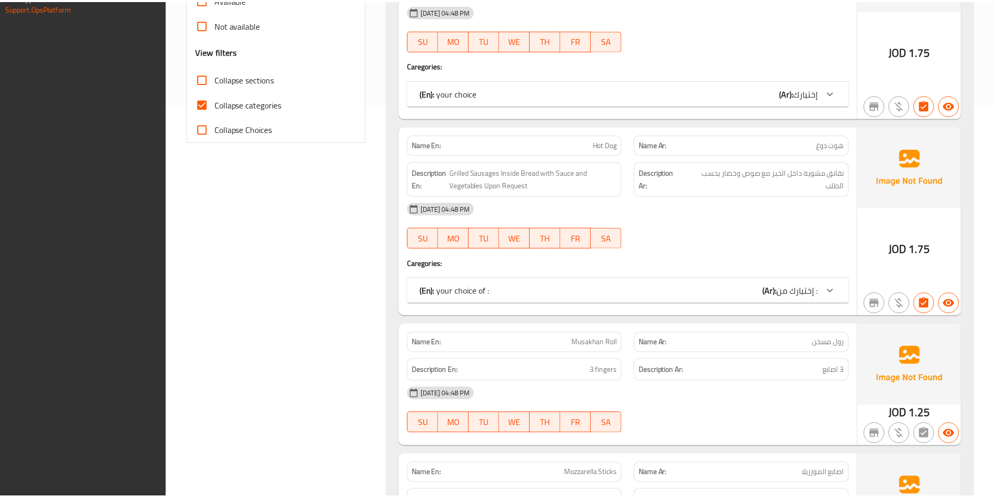
scroll to position [645, 0]
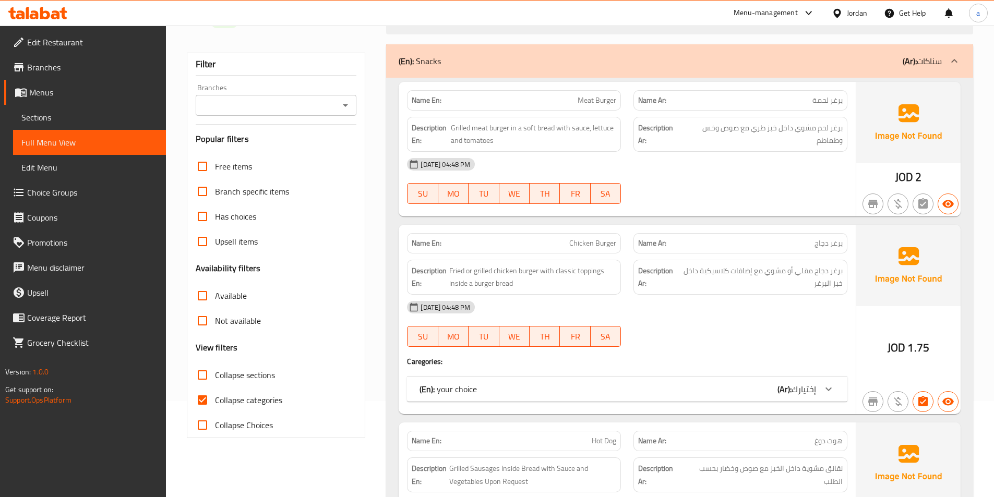
scroll to position [104, 0]
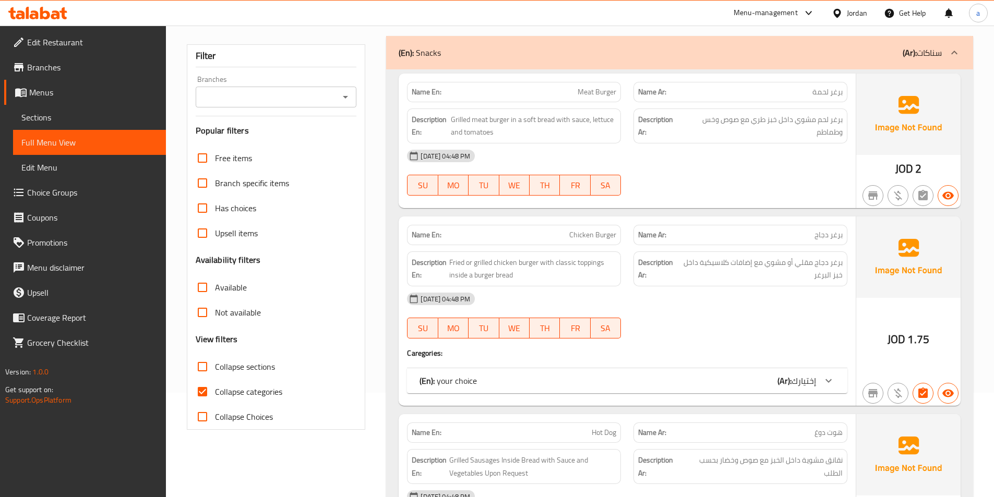
click at [209, 402] on input "Collapse categories" at bounding box center [202, 391] width 25 height 25
checkbox input "false"
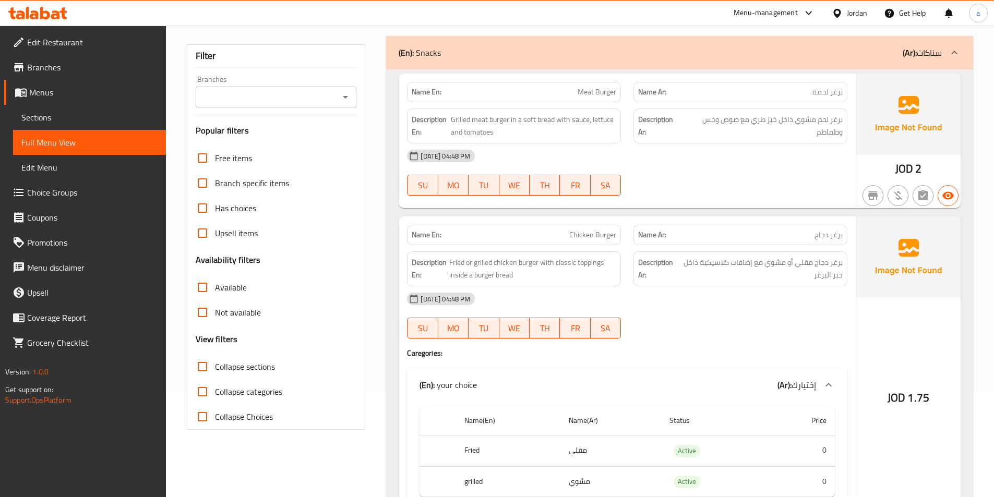
click at [720, 173] on div "[DATE] 04:48 PM SU MO TU WE TH FR SA" at bounding box center [627, 173] width 453 height 58
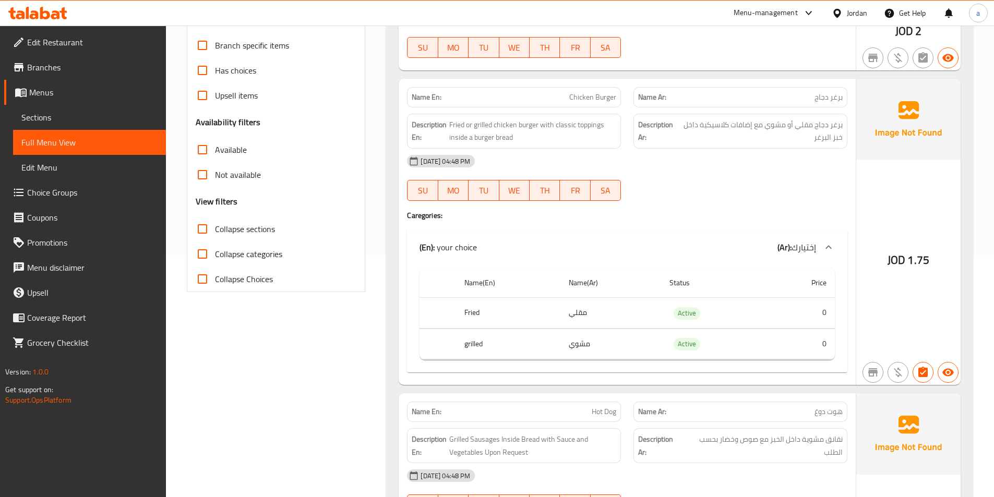
scroll to position [261, 0]
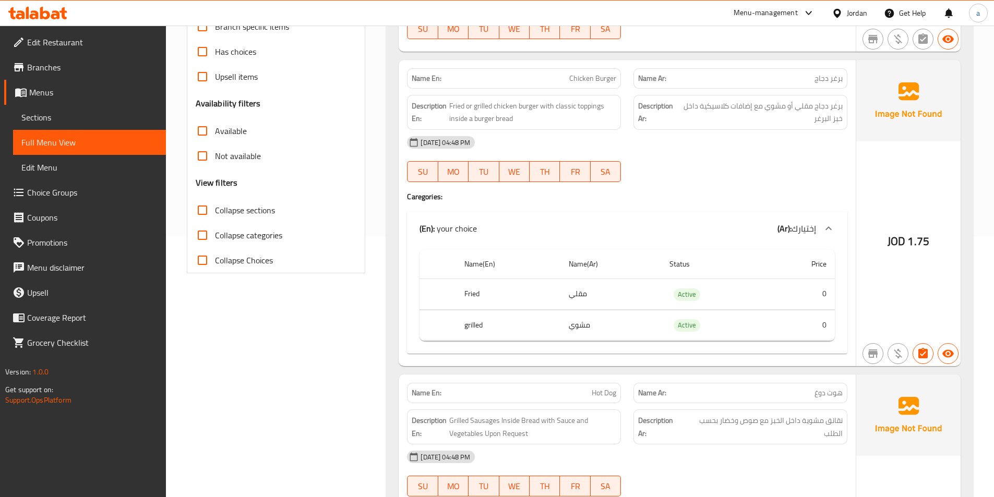
click at [662, 172] on div "[DATE] 04:48 PM SU MO TU WE TH FR SA" at bounding box center [627, 159] width 453 height 58
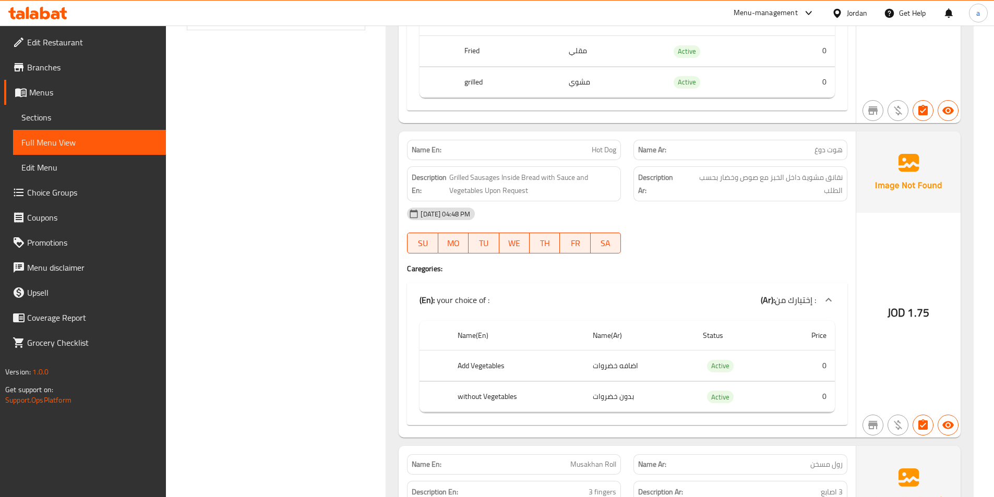
scroll to position [522, 0]
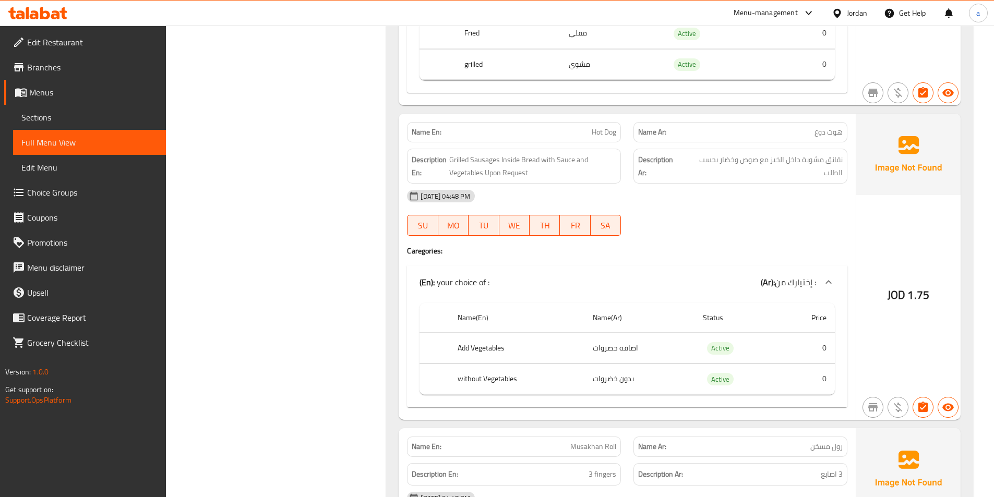
click at [51, 186] on span "Choice Groups" at bounding box center [92, 192] width 130 height 13
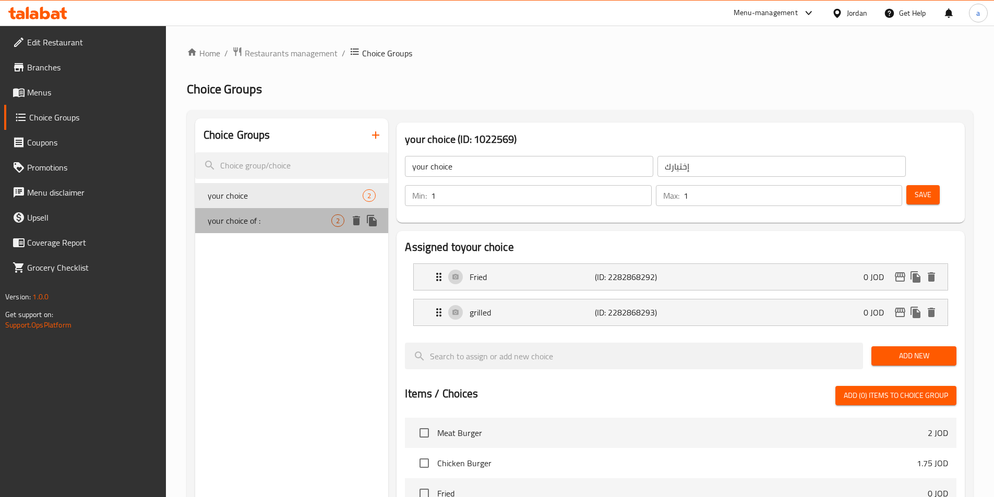
click at [291, 222] on span "your choice of :" at bounding box center [270, 220] width 124 height 13
type input "your choice of :"
type input "إختيارك من :"
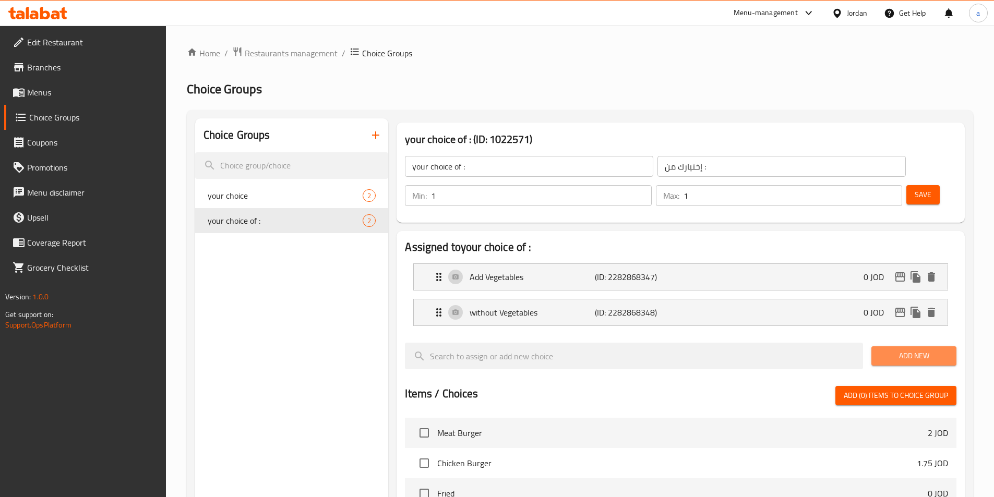
click at [914, 350] on span "Add New" at bounding box center [914, 356] width 68 height 13
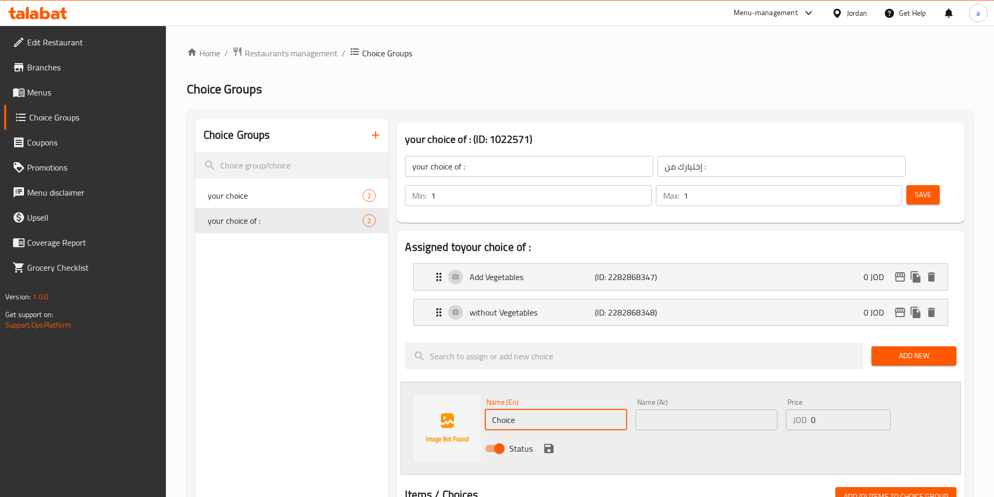
click at [546, 410] on input "Choice" at bounding box center [556, 420] width 142 height 21
type input "Add sauce"
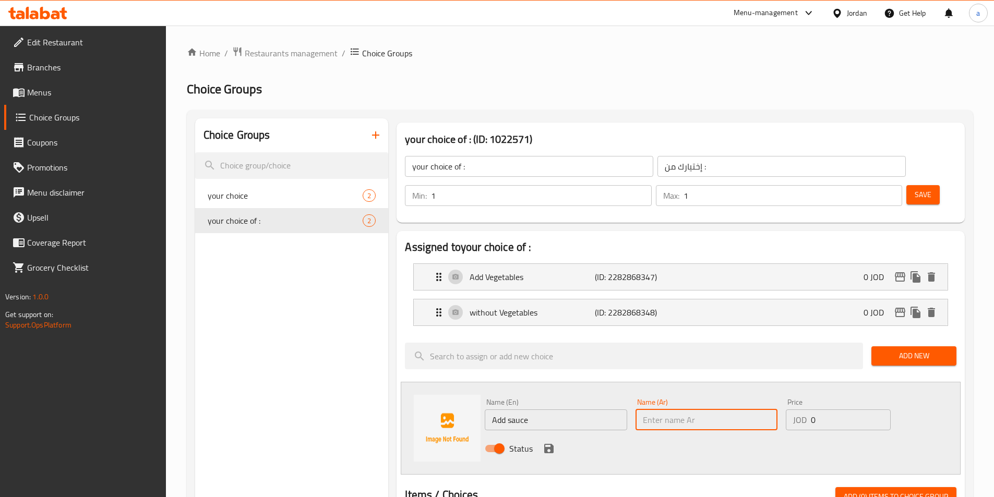
click at [710, 410] on input "text" at bounding box center [707, 420] width 142 height 21
click at [714, 410] on input "إاضافه صوص" at bounding box center [707, 420] width 142 height 21
click at [683, 410] on input "إاضافه صوص" at bounding box center [707, 420] width 142 height 21
type input "إضافه صوص"
click at [551, 444] on icon "save" at bounding box center [548, 448] width 9 height 9
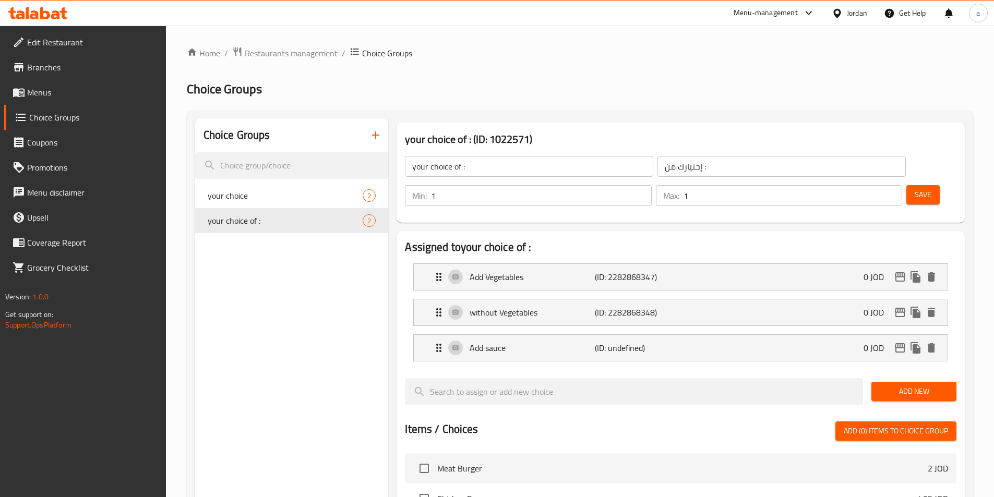
click at [909, 382] on button "Add New" at bounding box center [914, 391] width 85 height 19
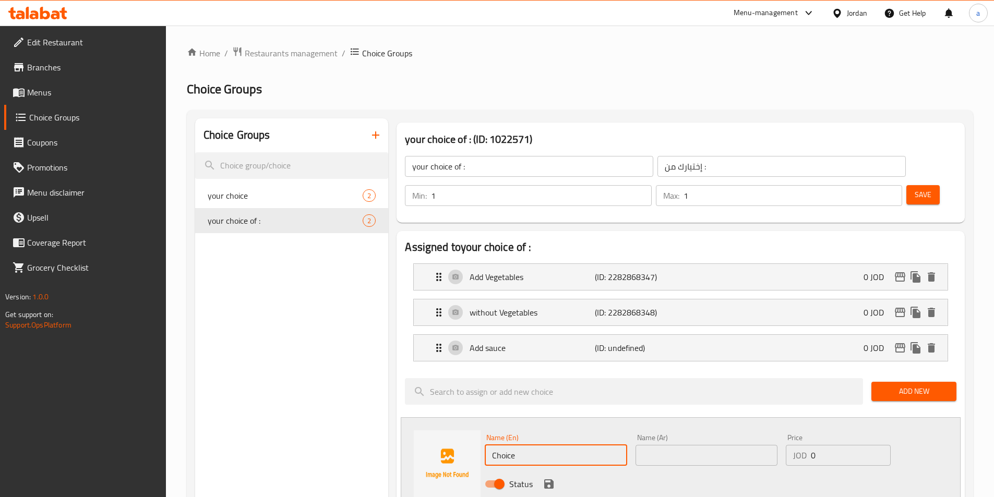
click at [550, 445] on input "Choice" at bounding box center [556, 455] width 142 height 21
type input "ص"
click at [509, 445] on input "without" at bounding box center [556, 455] width 142 height 21
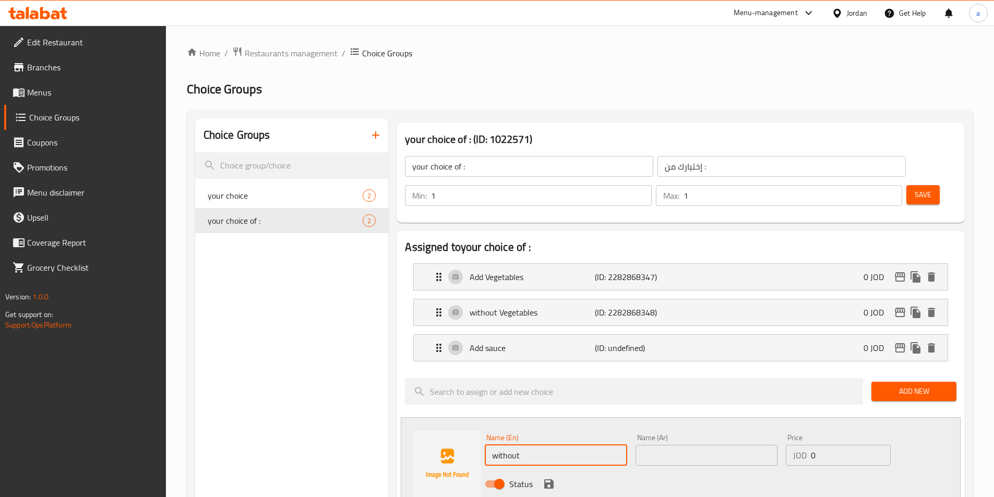
type input "without"
drag, startPoint x: 509, startPoint y: 426, endPoint x: 728, endPoint y: 402, distance: 220.0
click at [728, 430] on div "Name (Ar) Name (Ar)" at bounding box center [706, 450] width 150 height 40
click at [523, 445] on input "without" at bounding box center [556, 455] width 142 height 21
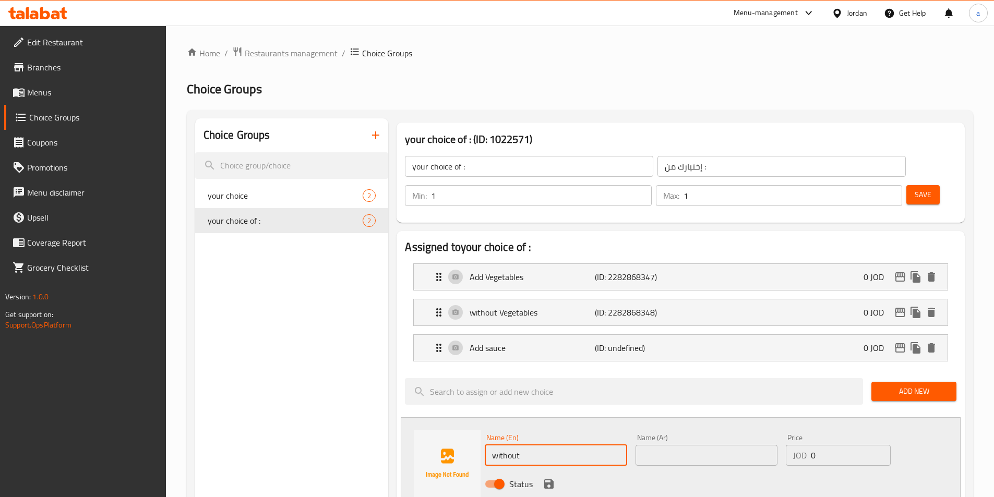
click at [515, 445] on input "without" at bounding box center [556, 455] width 142 height 21
click at [599, 445] on input "without" at bounding box center [556, 455] width 142 height 21
drag, startPoint x: 599, startPoint y: 428, endPoint x: 585, endPoint y: 427, distance: 14.1
click at [580, 445] on input "without" at bounding box center [556, 455] width 142 height 21
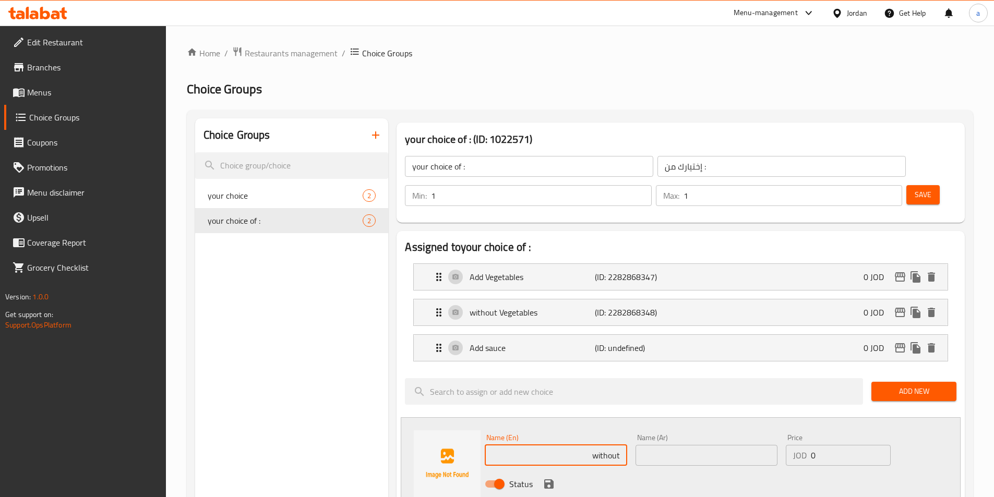
click at [593, 445] on input "without" at bounding box center [556, 455] width 142 height 21
click at [692, 445] on input "text" at bounding box center [707, 455] width 142 height 21
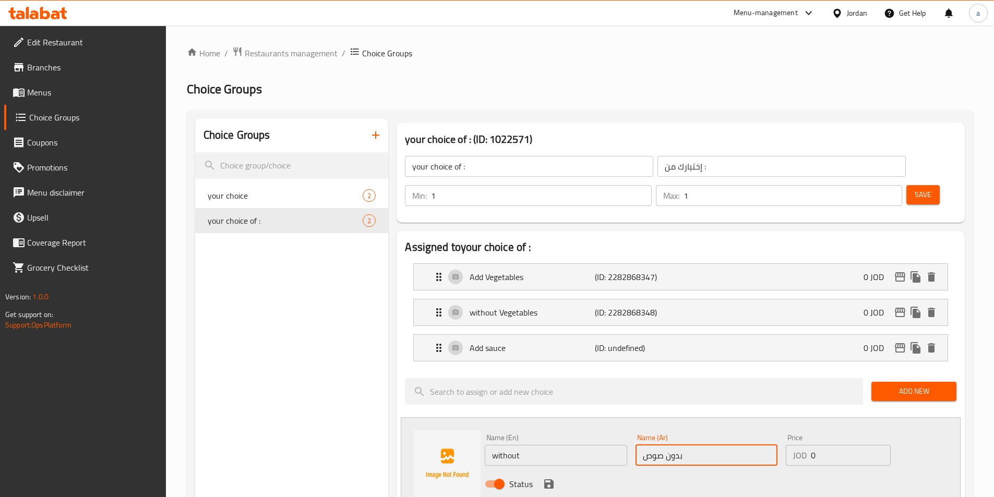
type input "بدون صوص"
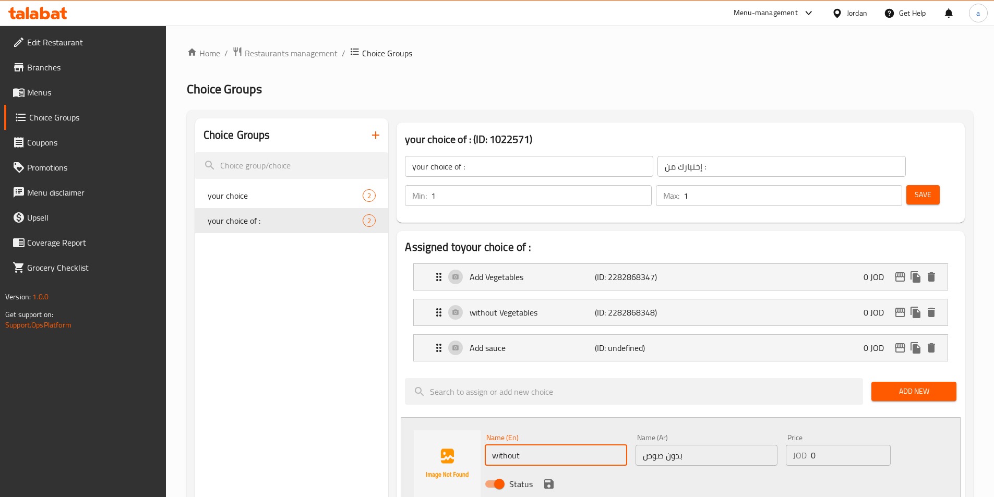
click at [552, 445] on input "without" at bounding box center [556, 455] width 142 height 21
type input "without sauce"
drag, startPoint x: 652, startPoint y: 445, endPoint x: 671, endPoint y: 445, distance: 18.8
click at [652, 470] on div "Status" at bounding box center [707, 484] width 452 height 28
click at [550, 480] on icon "save" at bounding box center [548, 484] width 9 height 9
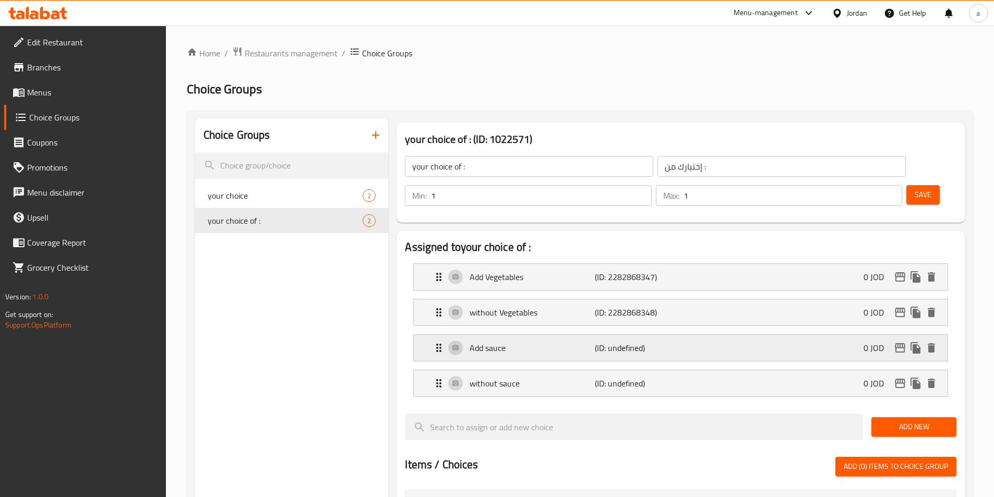
click at [568, 342] on p "Add sauce" at bounding box center [532, 348] width 125 height 13
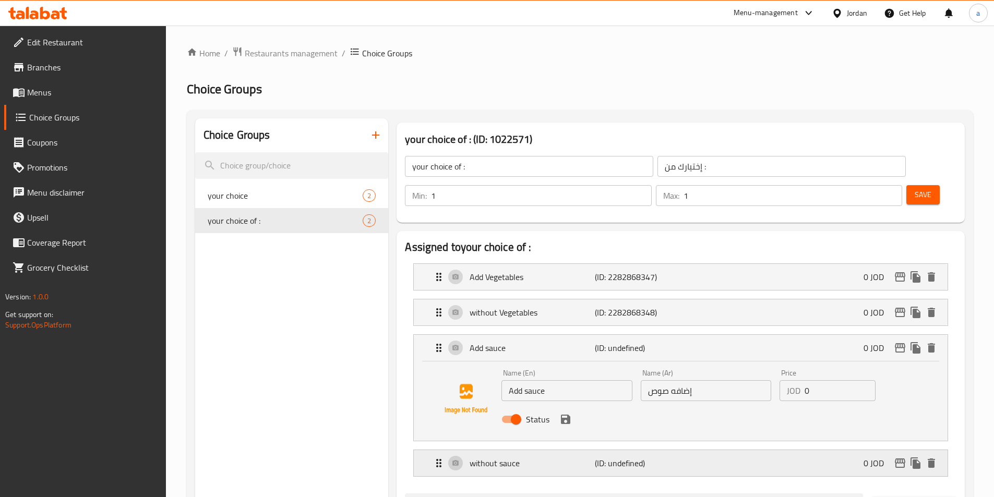
click at [550, 457] on p "without sauce" at bounding box center [532, 463] width 125 height 13
click at [563, 300] on div "without Vegetables (ID: 2282868348) 0 JOD" at bounding box center [684, 313] width 503 height 26
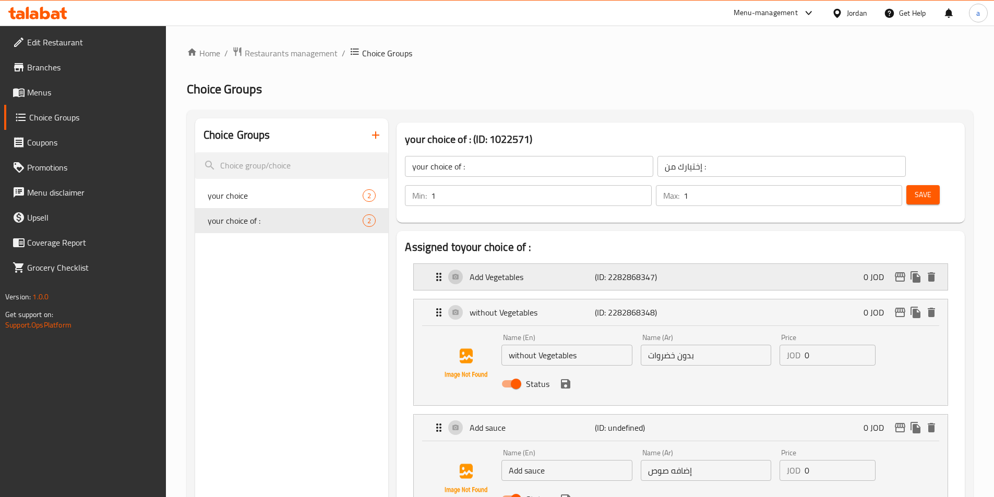
click at [568, 271] on p "Add Vegetables" at bounding box center [532, 277] width 125 height 13
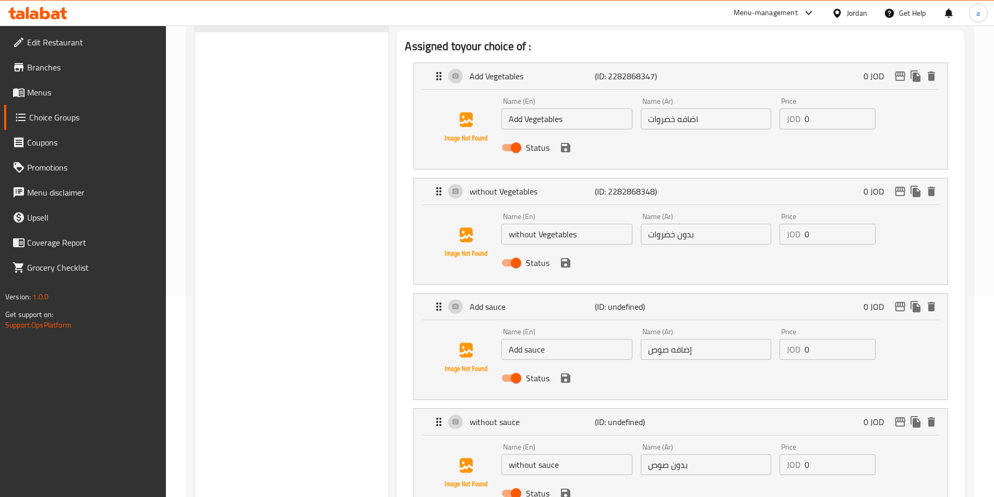
scroll to position [209, 0]
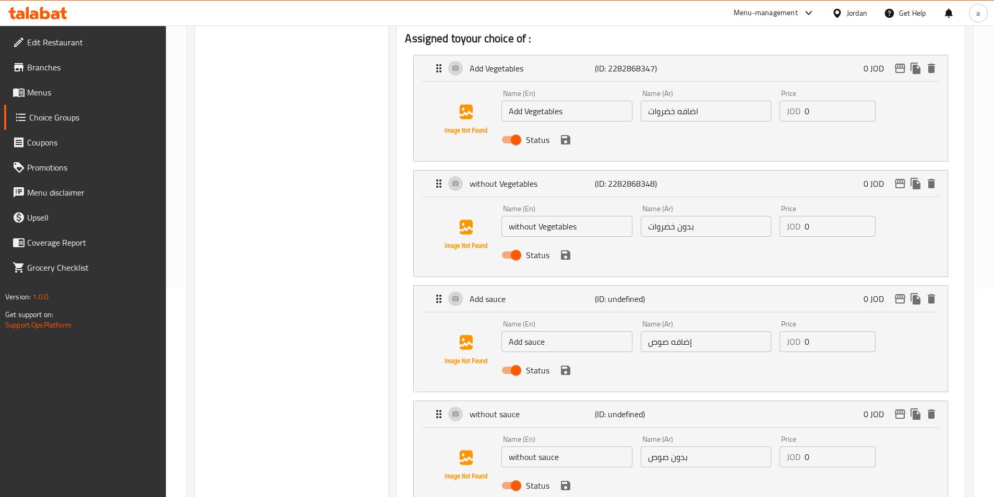
click at [379, 266] on div "Choice Groups your choice 2 your choice of : 2" at bounding box center [292, 445] width 194 height 1070
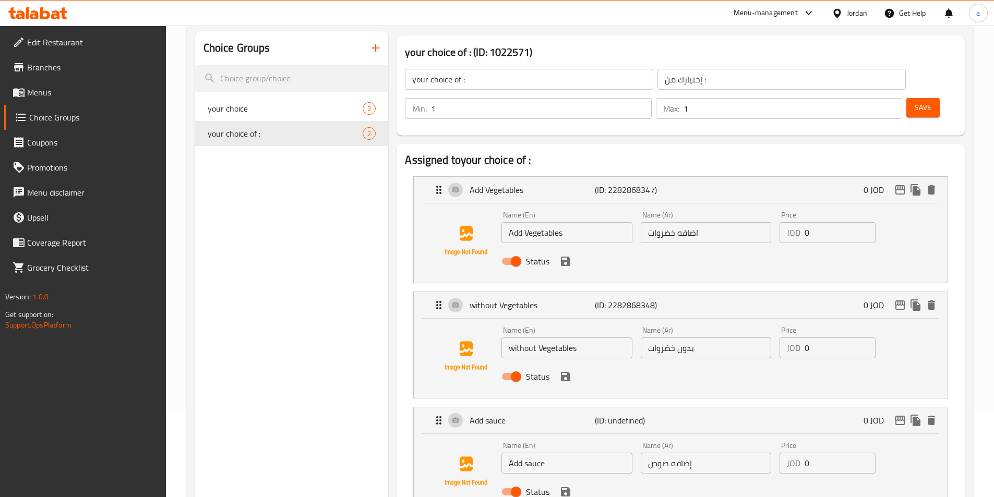
scroll to position [88, 0]
click at [915, 101] on span "Save" at bounding box center [923, 107] width 17 height 13
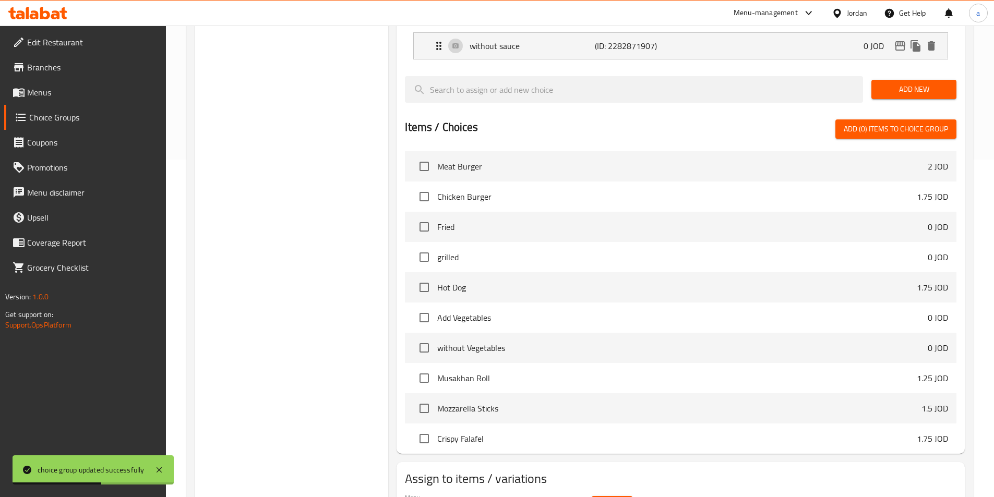
scroll to position [372, 0]
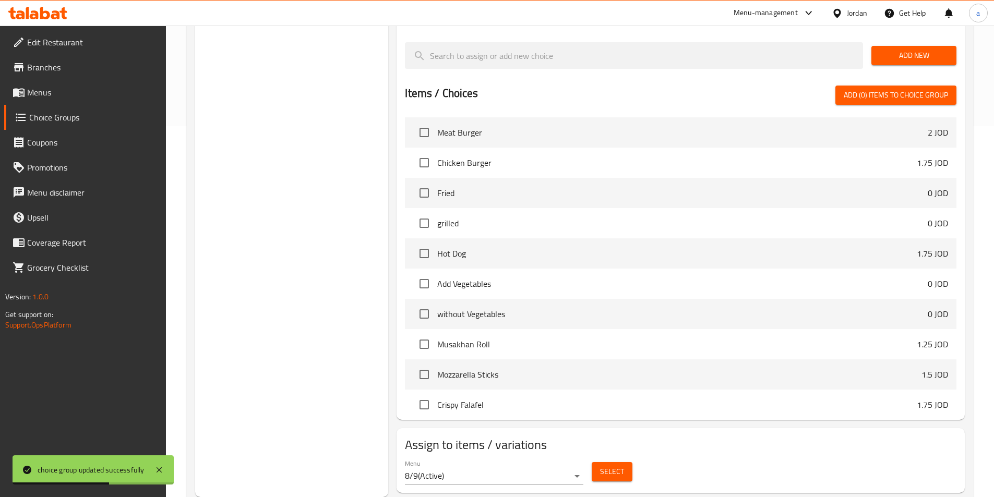
click at [612, 466] on span "Select" at bounding box center [612, 472] width 24 height 13
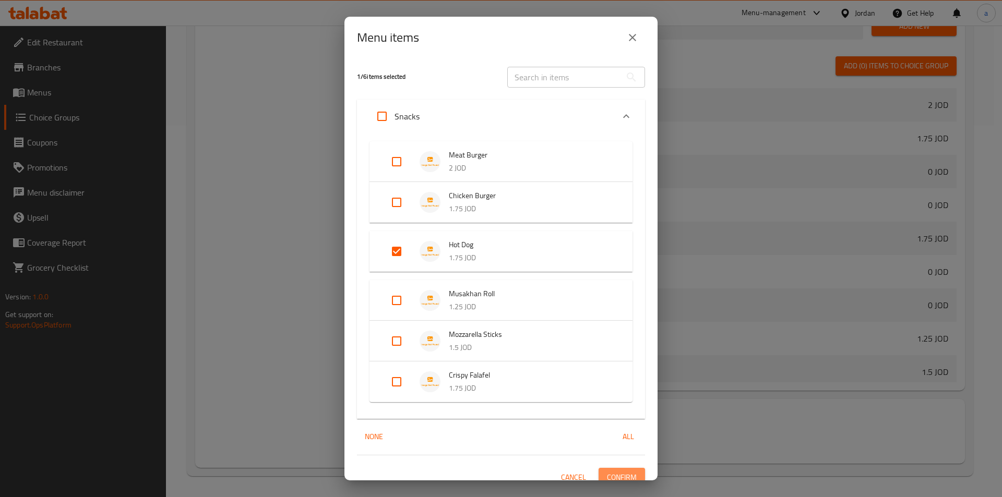
click at [613, 474] on span "Confirm" at bounding box center [622, 477] width 30 height 13
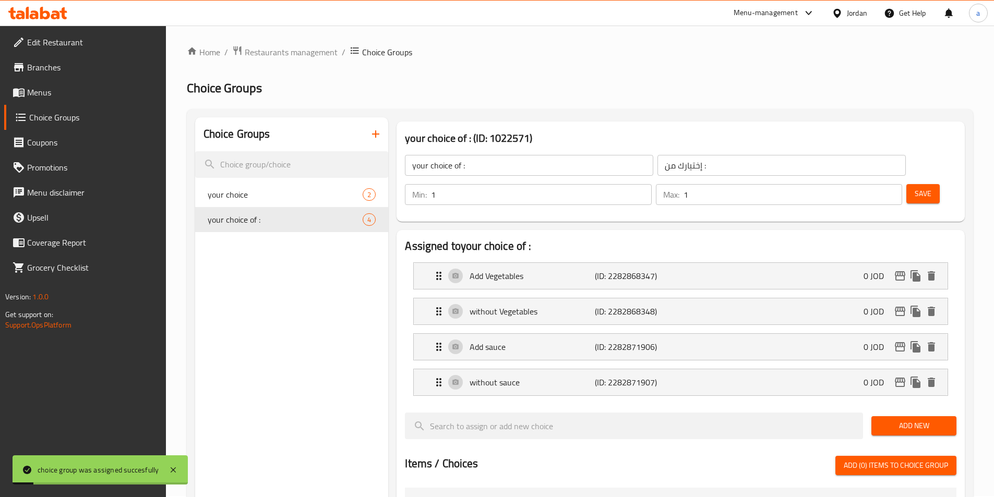
scroll to position [0, 0]
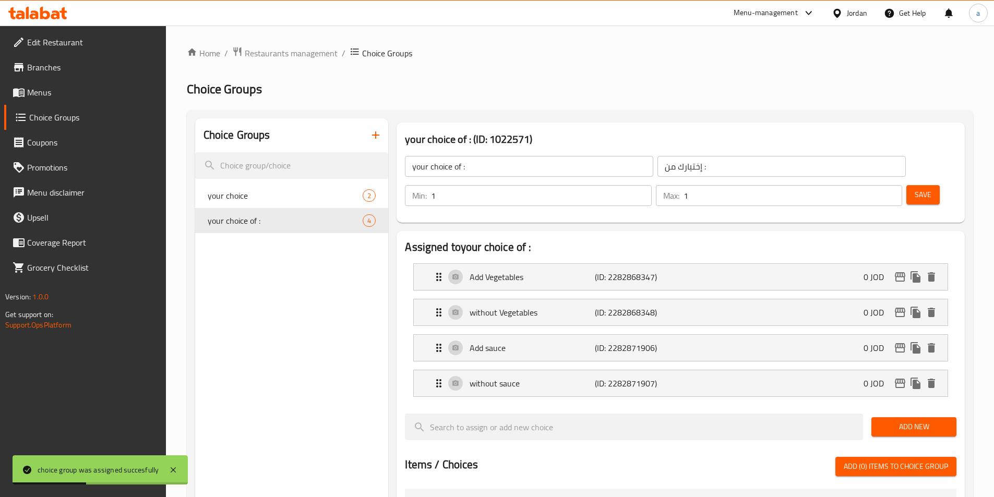
click at [69, 70] on span "Branches" at bounding box center [92, 67] width 130 height 13
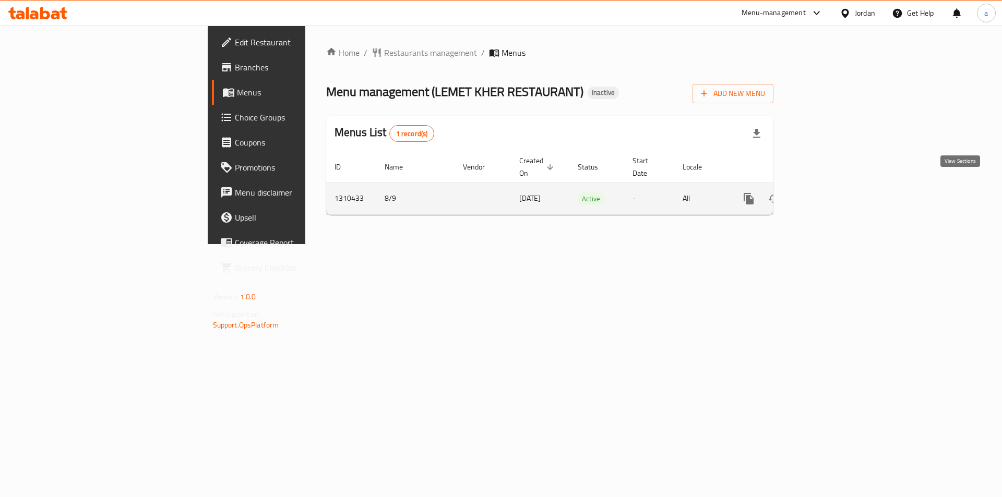
click at [830, 193] on icon "enhanced table" at bounding box center [824, 199] width 13 height 13
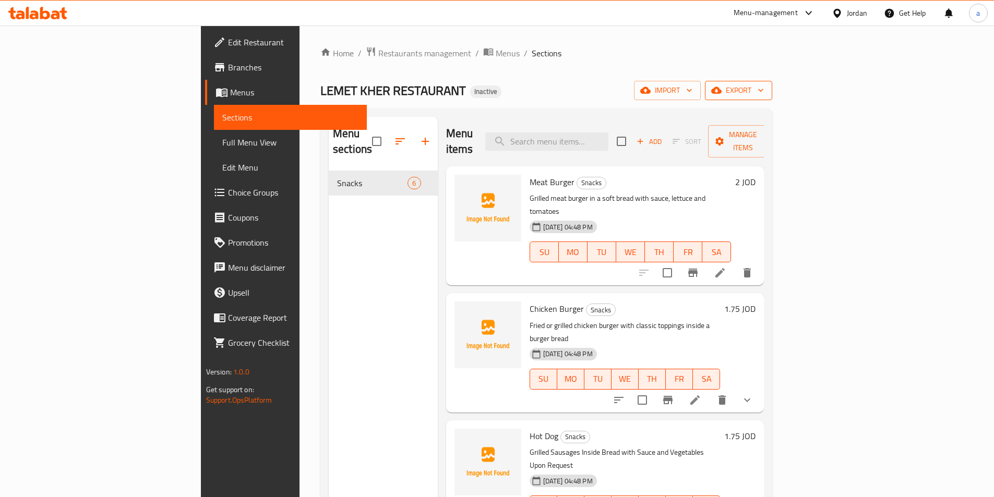
click at [764, 96] on span "export" at bounding box center [738, 90] width 51 height 13
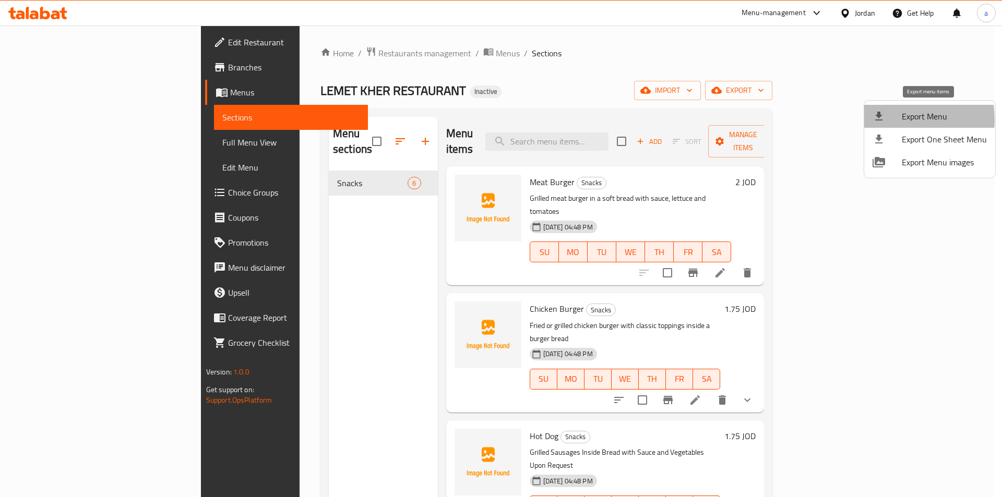
click at [889, 120] on div at bounding box center [887, 116] width 29 height 13
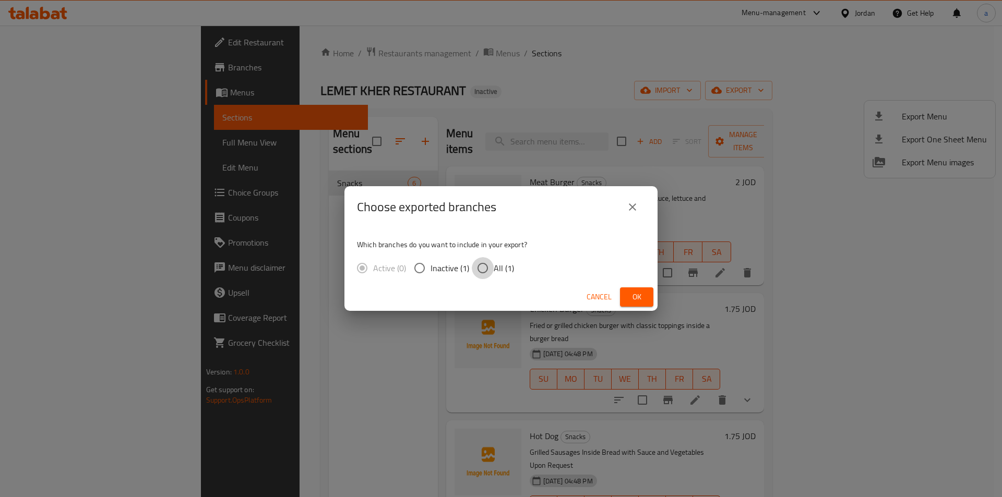
click at [490, 267] on input "All (1)" at bounding box center [483, 268] width 22 height 22
radio input "true"
click at [633, 300] on span "Ok" at bounding box center [636, 297] width 17 height 13
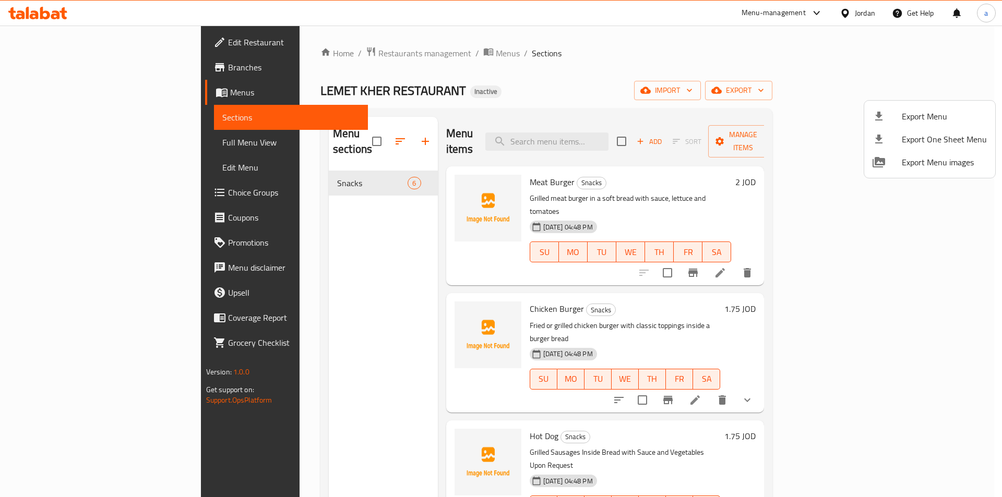
click at [92, 144] on div at bounding box center [501, 248] width 1002 height 497
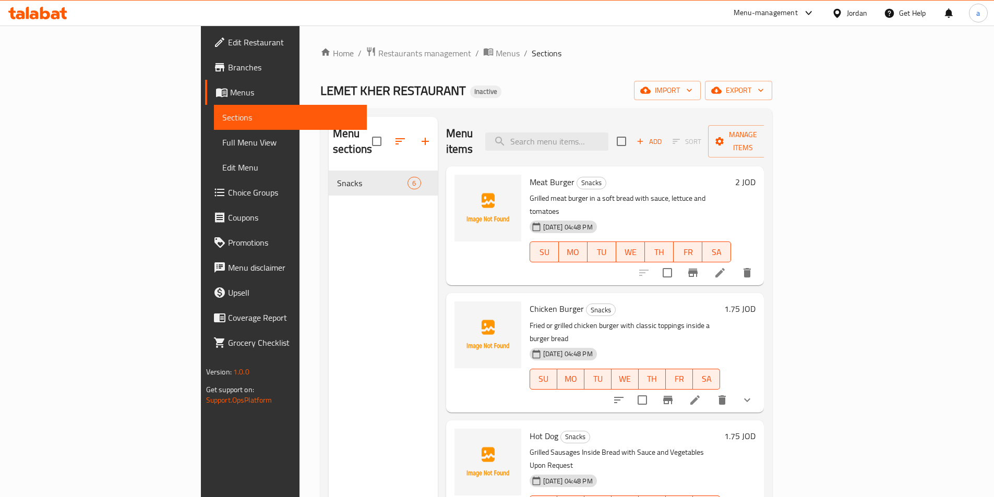
click at [222, 144] on span "Full Menu View" at bounding box center [290, 142] width 136 height 13
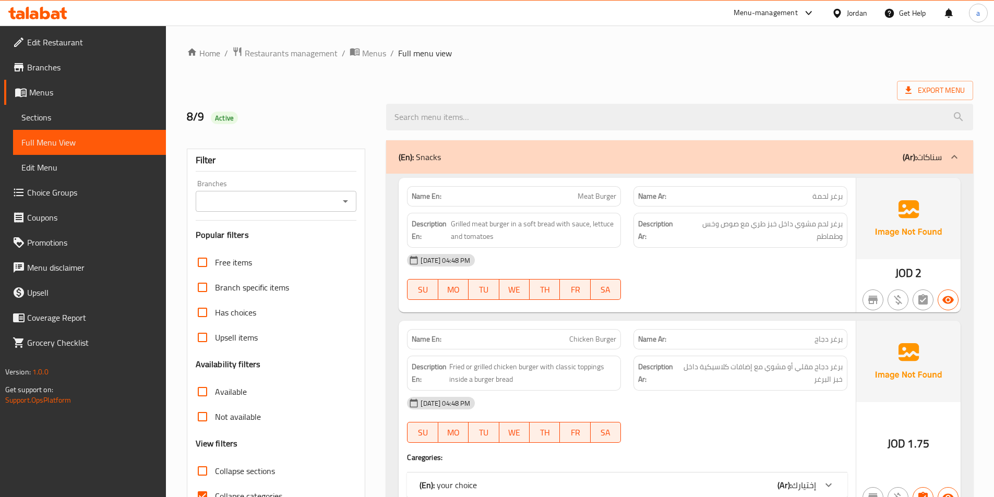
scroll to position [157, 0]
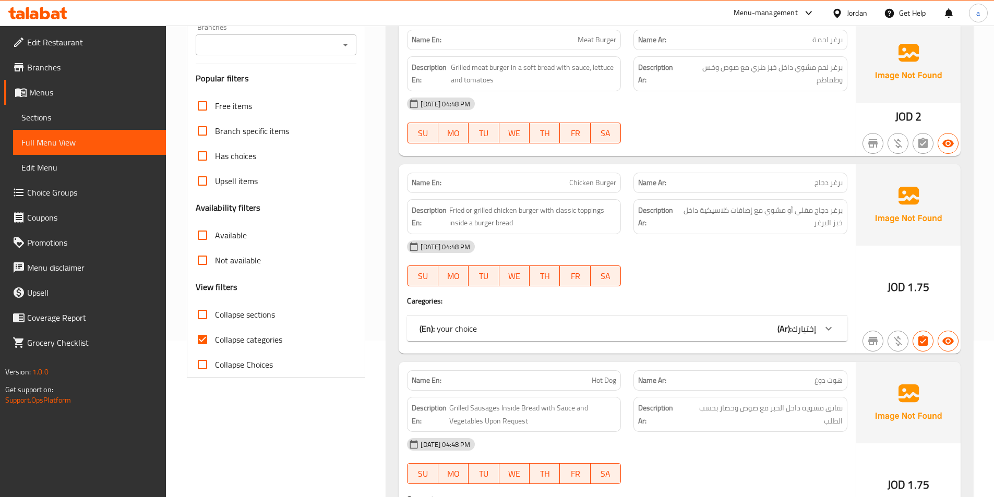
click at [591, 336] on div "(En): your choice (Ar): إختيارك" at bounding box center [627, 328] width 440 height 25
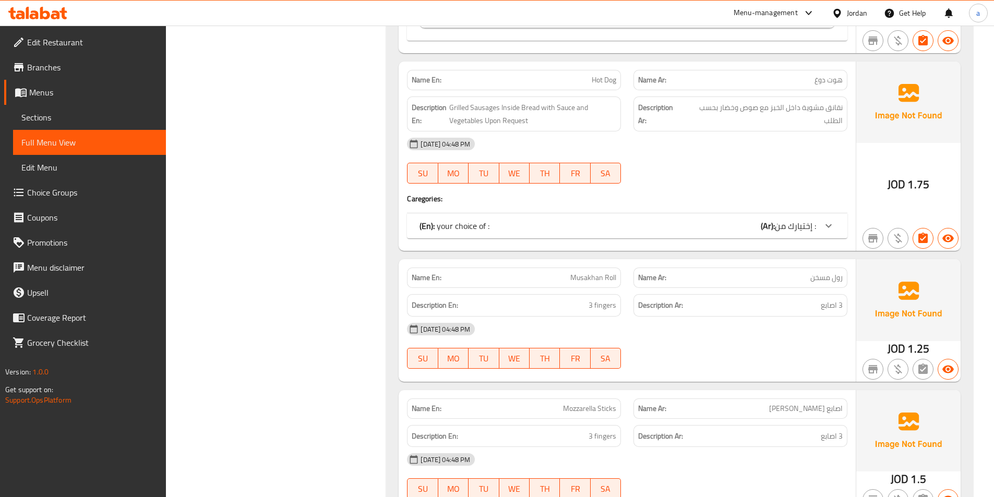
click at [625, 227] on div "(En): your choice of : (Ar): إختيارك من :" at bounding box center [618, 226] width 397 height 13
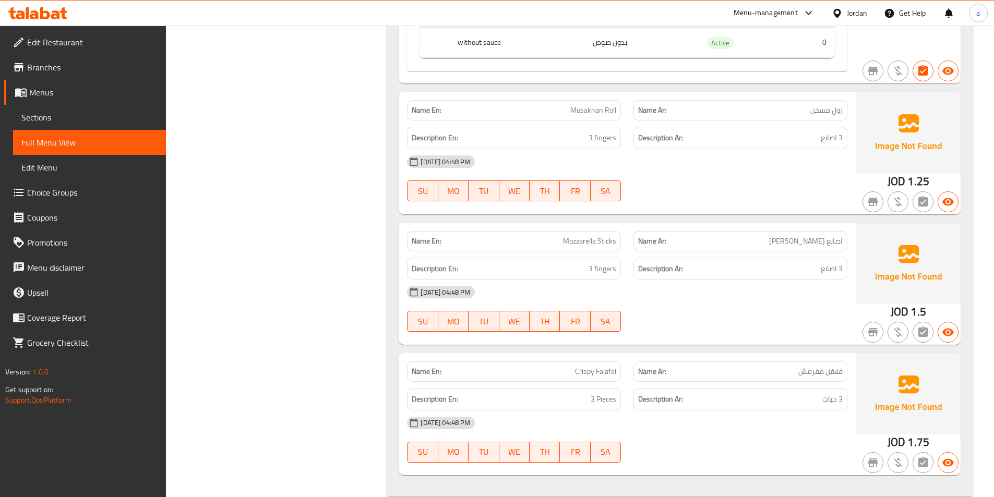
scroll to position [939, 0]
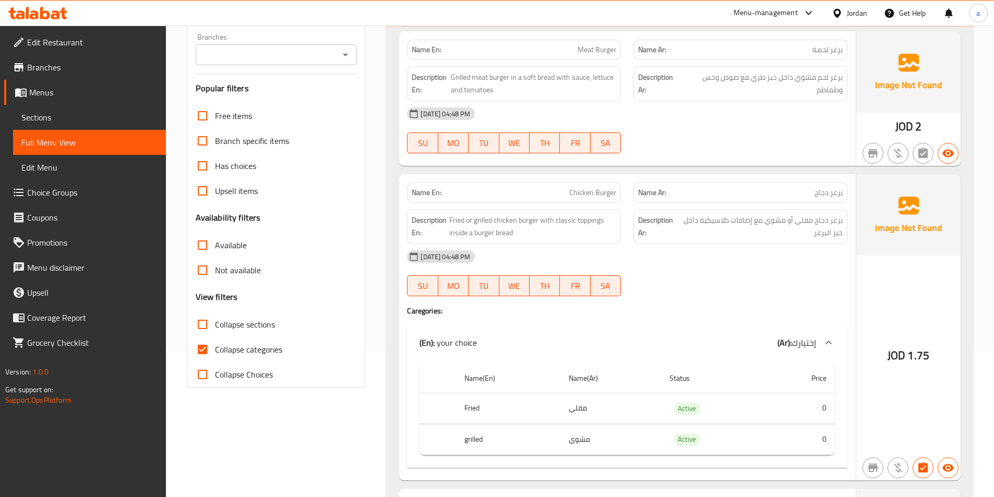
scroll to position [157, 0]
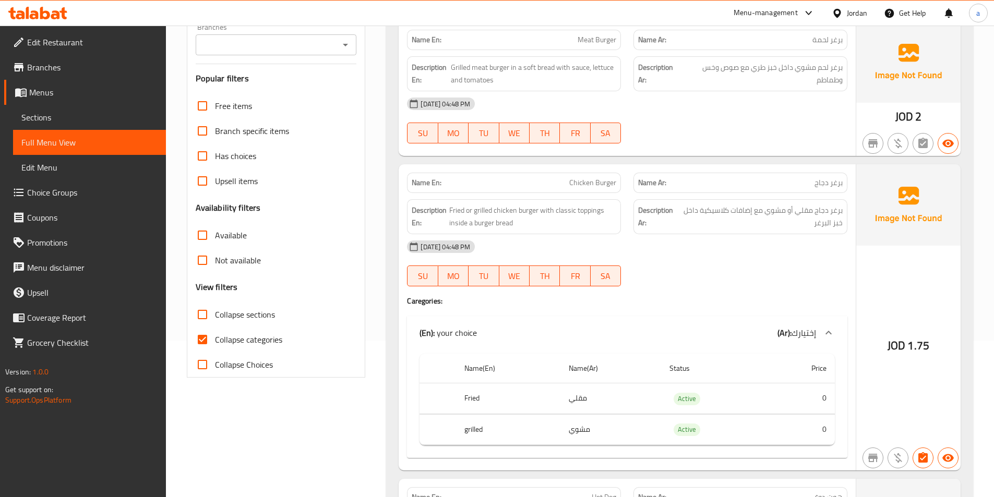
click at [209, 342] on input "Collapse categories" at bounding box center [202, 339] width 25 height 25
checkbox input "false"
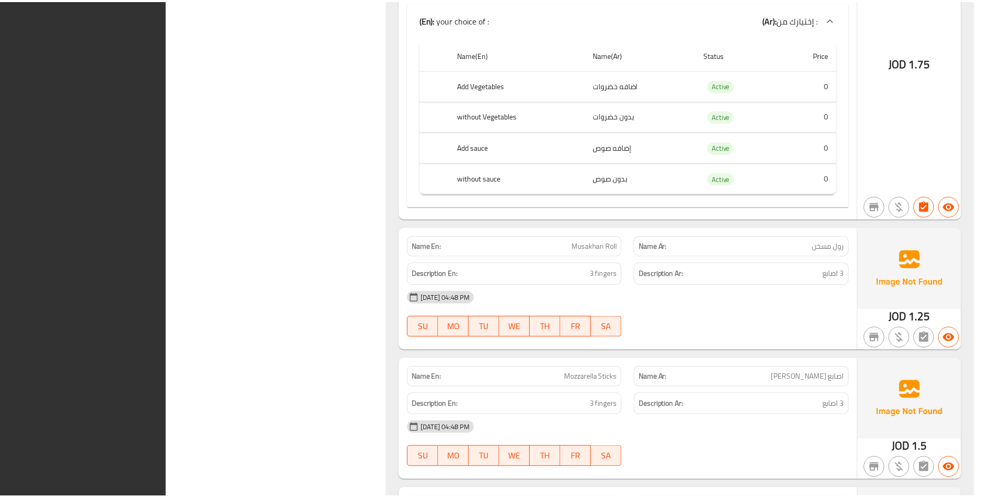
scroll to position [940, 0]
